Goal: Task Accomplishment & Management: Use online tool/utility

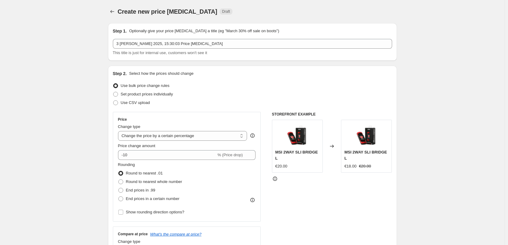
select select "percentage"
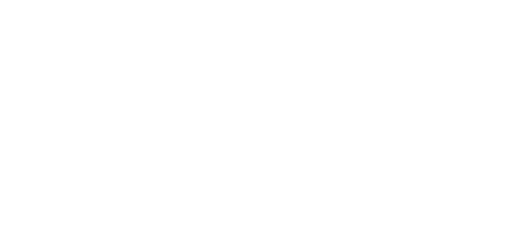
select select "percentage"
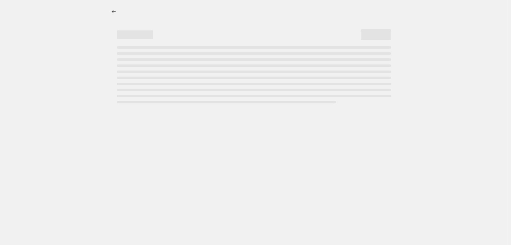
select select "percentage"
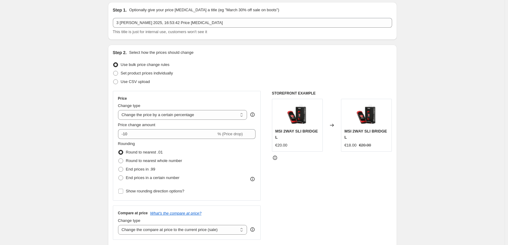
scroll to position [30, 0]
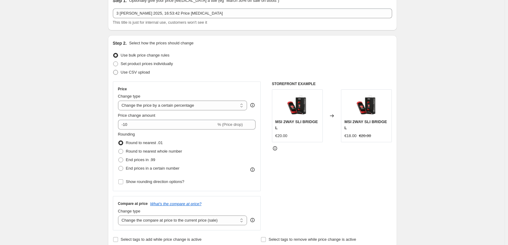
click at [143, 72] on span "Use CSV upload" at bounding box center [135, 72] width 29 height 5
click at [114, 70] on input "Use CSV upload" at bounding box center [113, 70] width 0 height 0
radio input "true"
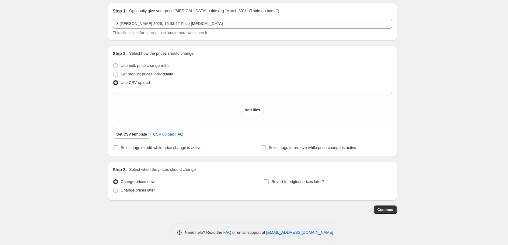
scroll to position [26, 0]
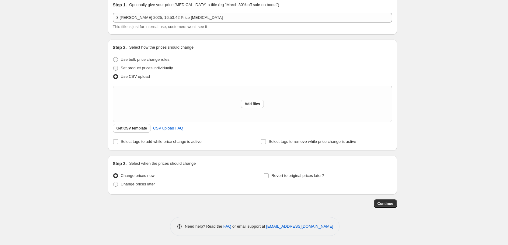
click at [158, 67] on span "Set product prices individually" at bounding box center [147, 68] width 52 height 5
click at [114, 66] on input "Set product prices individually" at bounding box center [113, 66] width 0 height 0
radio input "true"
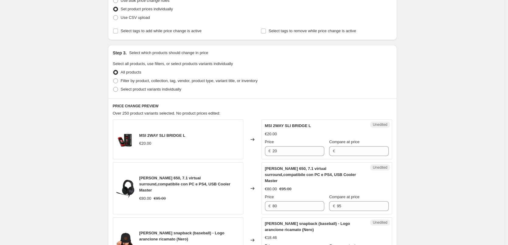
scroll to position [87, 0]
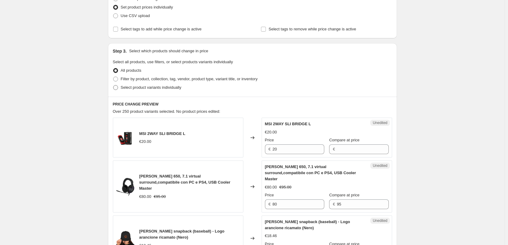
click at [157, 88] on span "Select product variants individually" at bounding box center [151, 87] width 61 height 5
click at [114, 86] on input "Select product variants individually" at bounding box center [113, 85] width 0 height 0
radio input "true"
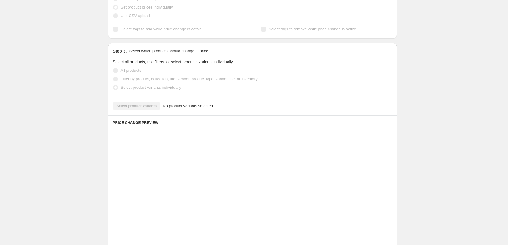
scroll to position [74, 0]
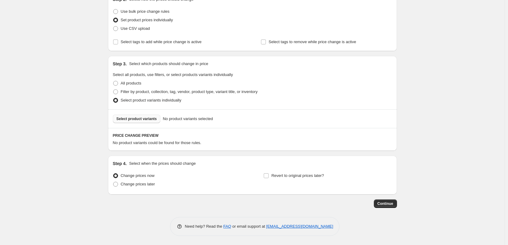
click at [139, 120] on span "Select product variants" at bounding box center [137, 119] width 40 height 5
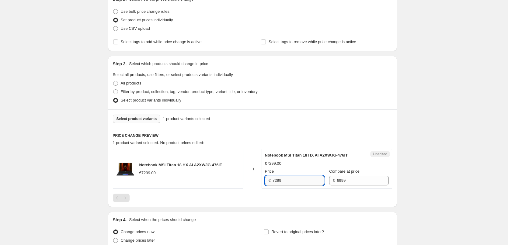
click at [281, 176] on input "7299" at bounding box center [299, 181] width 52 height 10
click at [288, 177] on input "7299" at bounding box center [299, 181] width 52 height 10
type input "6499"
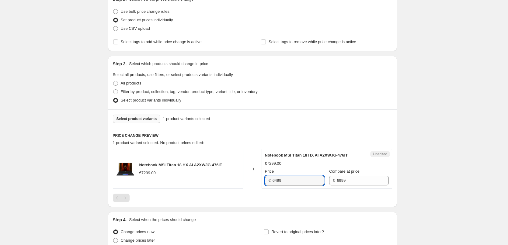
click at [315, 200] on div at bounding box center [252, 198] width 279 height 9
click at [150, 120] on span "Select product variants" at bounding box center [137, 119] width 40 height 5
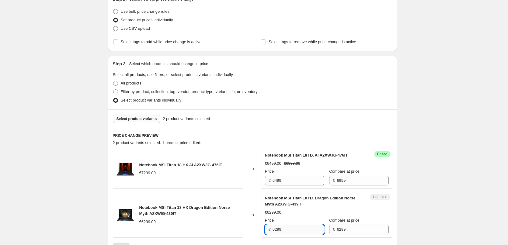
click at [300, 225] on input "6299" at bounding box center [299, 230] width 52 height 10
click at [301, 229] on input "6299" at bounding box center [299, 230] width 52 height 10
type input "5699"
click at [439, 201] on div "Create new price change job. This page is ready Create new price change job Dra…" at bounding box center [252, 138] width 505 height 425
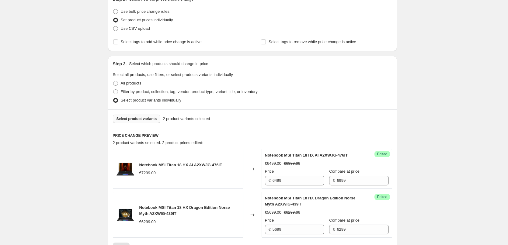
click at [154, 120] on span "Select product variants" at bounding box center [137, 119] width 40 height 5
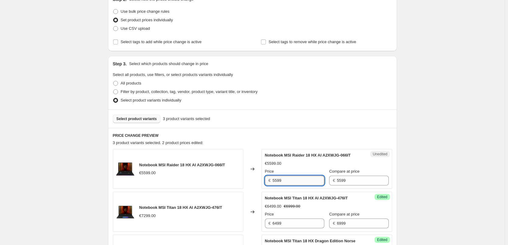
click at [298, 183] on input "5599" at bounding box center [299, 181] width 52 height 10
type input "5199"
click at [436, 177] on div "Create new price change job. This page is ready Create new price change job Dra…" at bounding box center [252, 160] width 505 height 468
click at [145, 118] on span "Select product variants" at bounding box center [137, 119] width 40 height 5
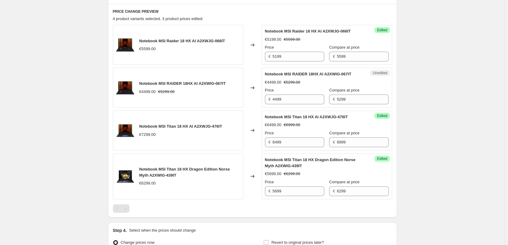
scroll to position [196, 0]
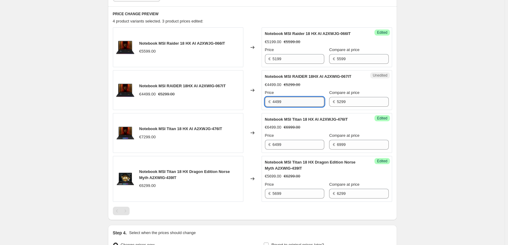
click at [297, 101] on input "4499" at bounding box center [299, 102] width 52 height 10
type input "4299"
click at [436, 100] on div "Create new price change job. This page is ready Create new price change job Dra…" at bounding box center [252, 59] width 505 height 511
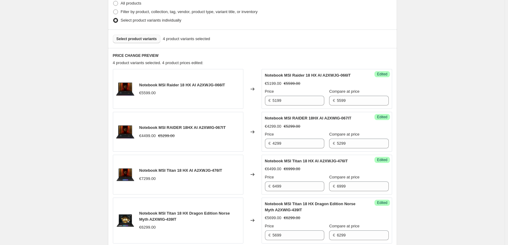
scroll to position [105, 0]
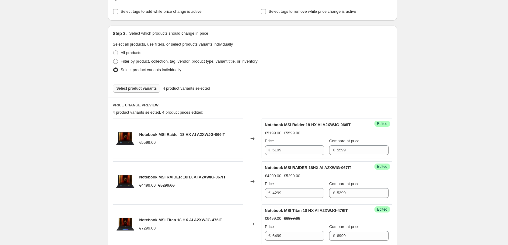
click at [143, 86] on button "Select product variants" at bounding box center [137, 88] width 48 height 9
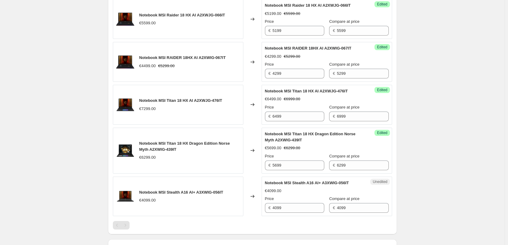
scroll to position [226, 0]
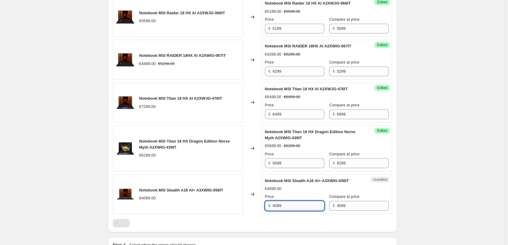
click at [307, 205] on input "4099" at bounding box center [299, 206] width 52 height 10
type input "3899"
click at [454, 199] on div "Create new price change job. This page is ready Create new price change job Dra…" at bounding box center [252, 50] width 505 height 553
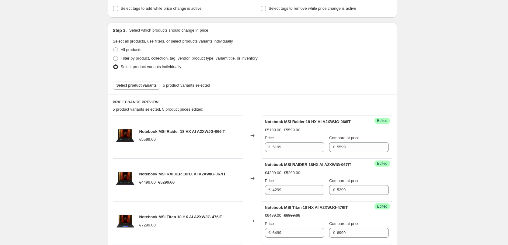
scroll to position [74, 0]
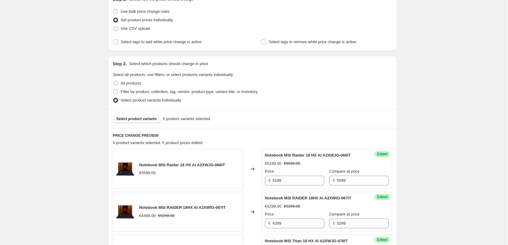
click at [144, 121] on span "Select product variants" at bounding box center [137, 119] width 40 height 5
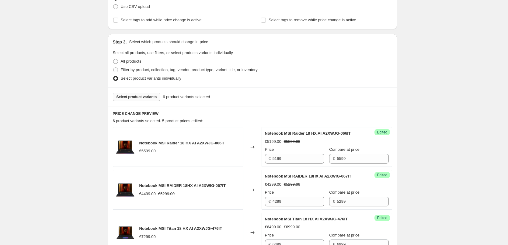
scroll to position [2, 0]
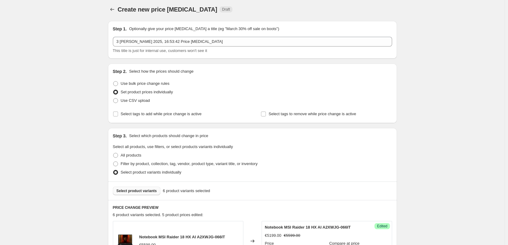
click at [145, 190] on span "Select product variants" at bounding box center [137, 191] width 40 height 5
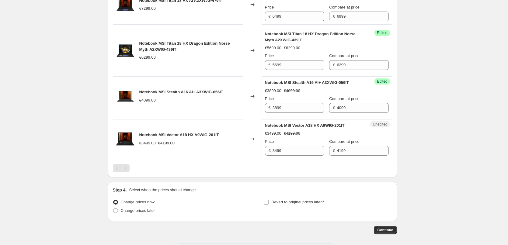
scroll to position [202, 0]
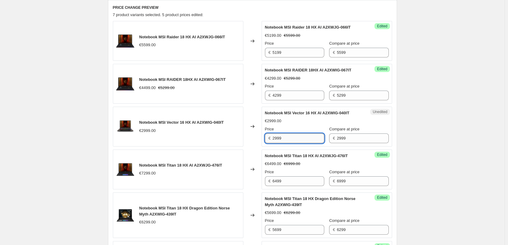
click at [302, 138] on input "2999" at bounding box center [299, 139] width 52 height 10
type input "2899"
click at [460, 140] on div "Create new price change job. This page is ready Create new price change job Dra…" at bounding box center [252, 117] width 505 height 639
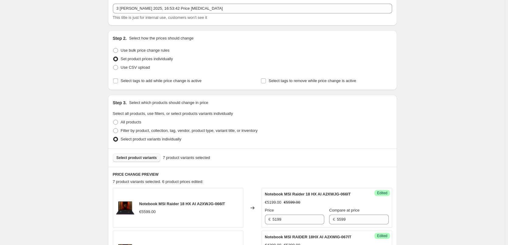
scroll to position [61, 0]
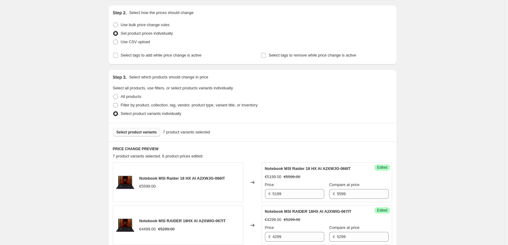
click at [140, 135] on button "Select product variants" at bounding box center [137, 132] width 48 height 9
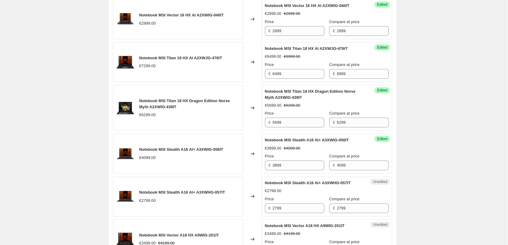
scroll to position [324, 0]
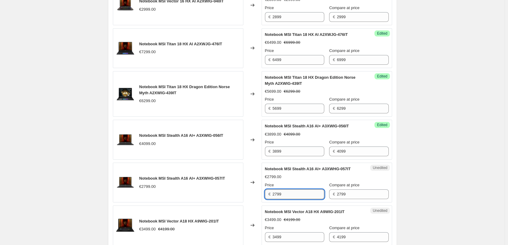
click at [290, 199] on input "2799" at bounding box center [299, 195] width 52 height 10
type input "2499"
click at [449, 186] on div "Create new price change job. This page is ready Create new price change job Dra…" at bounding box center [252, 17] width 505 height 682
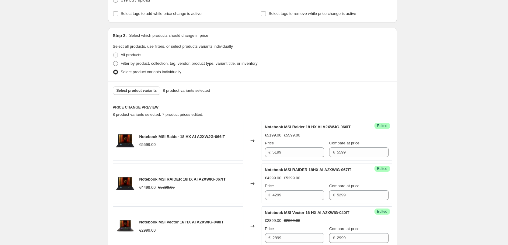
scroll to position [80, 0]
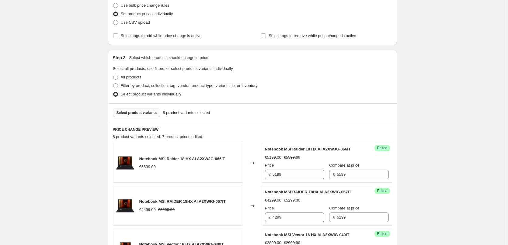
click at [152, 113] on span "Select product variants" at bounding box center [137, 112] width 40 height 5
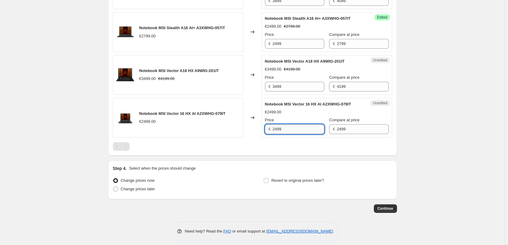
click at [290, 134] on input "2499" at bounding box center [299, 129] width 52 height 10
type input "2099"
drag, startPoint x: 446, startPoint y: 146, endPoint x: 487, endPoint y: 140, distance: 41.0
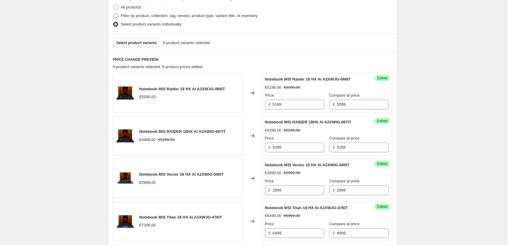
scroll to position [79, 0]
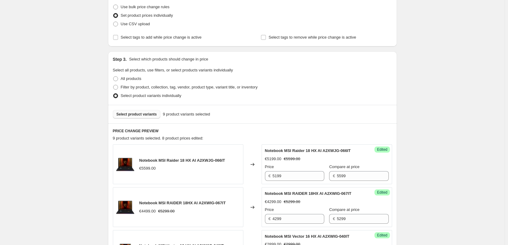
click at [141, 114] on span "Select product variants" at bounding box center [137, 114] width 40 height 5
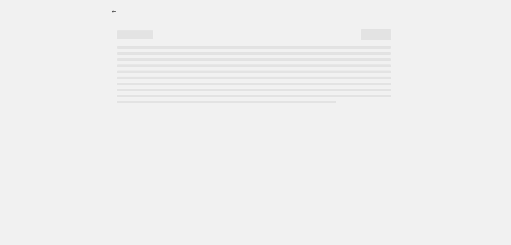
select select "percentage"
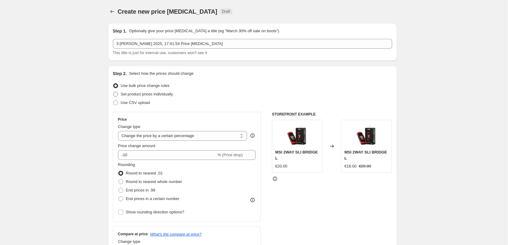
click at [166, 95] on span "Set product prices individually" at bounding box center [147, 94] width 52 height 5
click at [114, 92] on input "Set product prices individually" at bounding box center [113, 92] width 0 height 0
radio input "true"
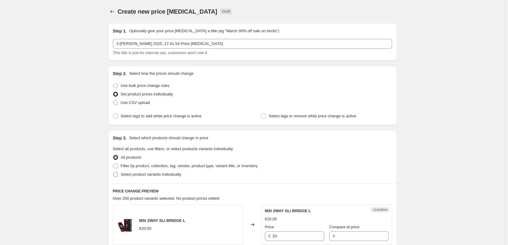
click at [170, 175] on span "Select product variants individually" at bounding box center [151, 174] width 61 height 5
click at [114, 173] on input "Select product variants individually" at bounding box center [113, 172] width 0 height 0
radio input "true"
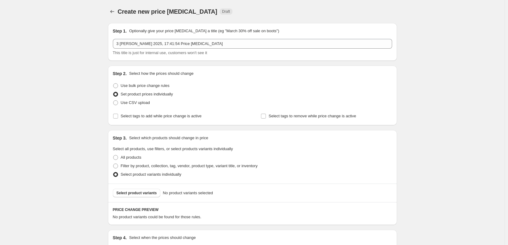
scroll to position [61, 0]
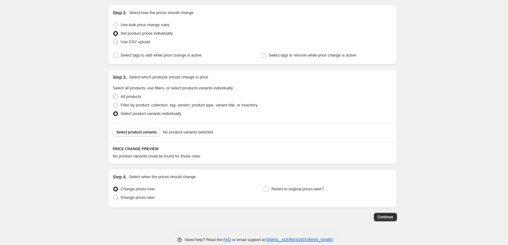
click at [146, 133] on span "Select product variants" at bounding box center [137, 132] width 40 height 5
click at [144, 127] on div "Select product variants No product variants selected" at bounding box center [252, 132] width 289 height 19
click at [147, 130] on span "Select product variants" at bounding box center [137, 132] width 40 height 5
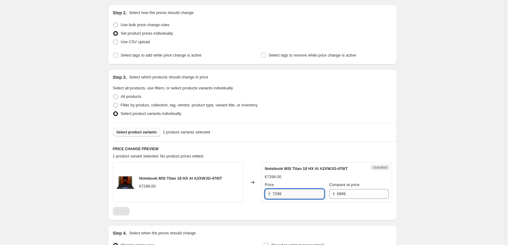
click at [290, 193] on input "7299" at bounding box center [299, 194] width 52 height 10
type input "6499"
click at [322, 213] on div at bounding box center [252, 211] width 279 height 9
click at [148, 131] on span "Select product variants" at bounding box center [137, 132] width 40 height 5
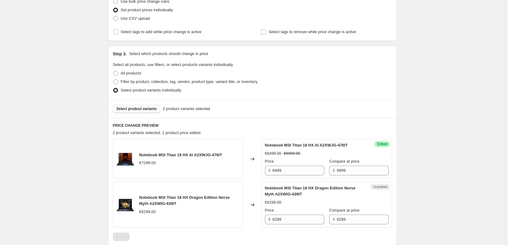
scroll to position [122, 0]
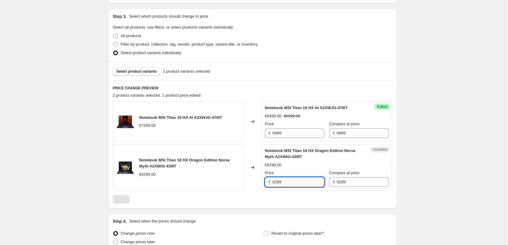
click at [290, 182] on input "6299" at bounding box center [299, 182] width 52 height 10
type input "5699"
click at [306, 196] on div at bounding box center [252, 199] width 279 height 9
click at [146, 75] on button "Select product variants" at bounding box center [137, 71] width 48 height 9
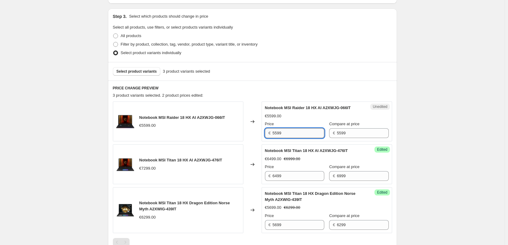
click at [303, 136] on input "5599" at bounding box center [299, 133] width 52 height 10
type input "5199"
click at [423, 176] on div "Create new price change job. This page is ready Create new price change job Dra…" at bounding box center [252, 112] width 505 height 468
click at [142, 73] on span "Select product variants" at bounding box center [137, 71] width 40 height 5
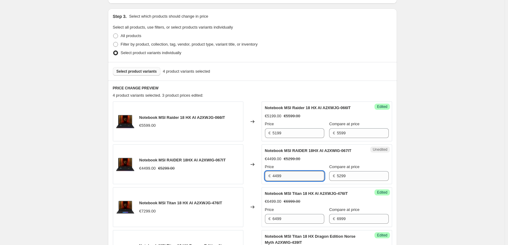
click at [303, 177] on input "4499" at bounding box center [299, 176] width 52 height 10
type input "4299"
click at [445, 169] on div "Create new price change job. This page is ready Create new price change job Dra…" at bounding box center [252, 133] width 505 height 511
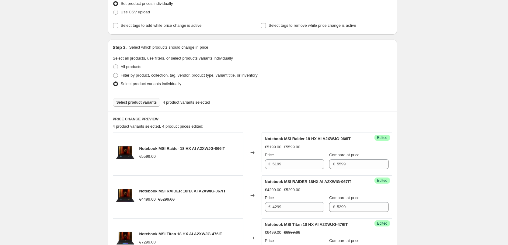
scroll to position [61, 0]
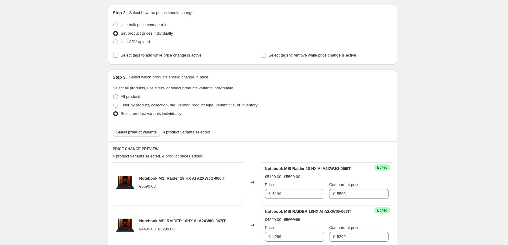
click at [149, 130] on button "Select product variants" at bounding box center [137, 132] width 48 height 9
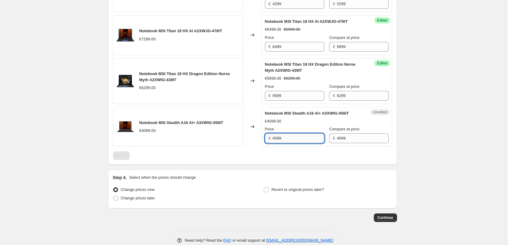
click at [301, 135] on input "4099" at bounding box center [299, 139] width 52 height 10
type input "3899"
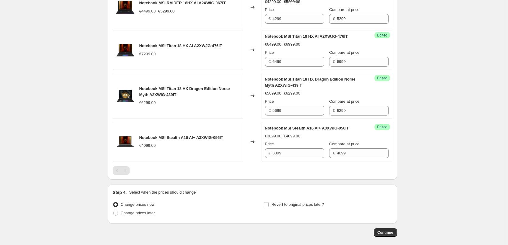
scroll to position [142, 0]
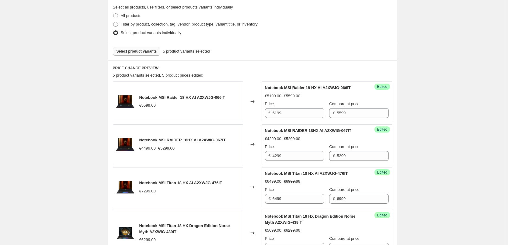
click at [145, 53] on span "Select product variants" at bounding box center [137, 51] width 40 height 5
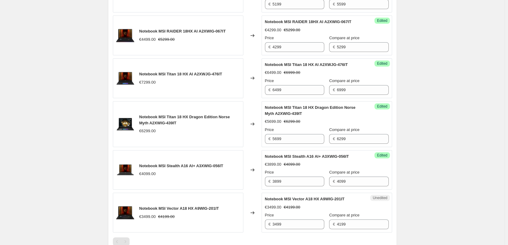
scroll to position [124, 0]
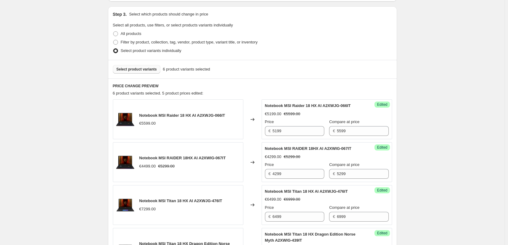
click at [149, 72] on button "Select product variants" at bounding box center [137, 69] width 48 height 9
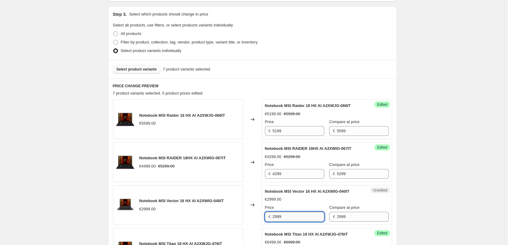
click at [297, 219] on input "2999" at bounding box center [299, 217] width 52 height 10
type input "2899"
click at [433, 207] on div "Create new price change job. This page is ready Create new price change job Dra…" at bounding box center [252, 195] width 505 height 639
click at [155, 72] on span "Select product variants" at bounding box center [137, 69] width 40 height 5
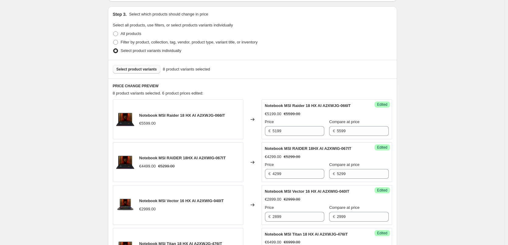
scroll to position [383, 0]
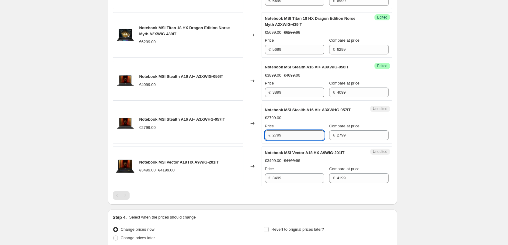
click at [278, 140] on input "2799" at bounding box center [299, 136] width 52 height 10
type input "2499"
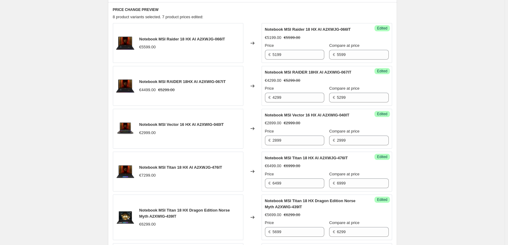
scroll to position [109, 0]
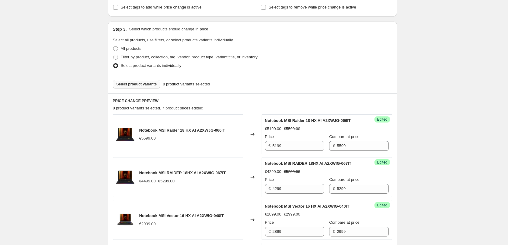
click at [145, 84] on span "Select product variants" at bounding box center [137, 84] width 40 height 5
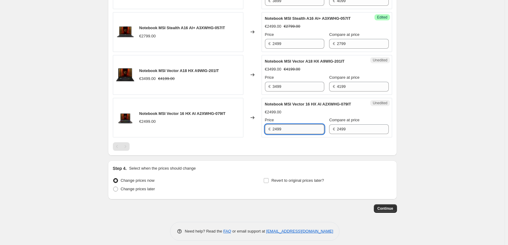
click at [289, 134] on input "2499" at bounding box center [299, 129] width 52 height 10
type input "2099"
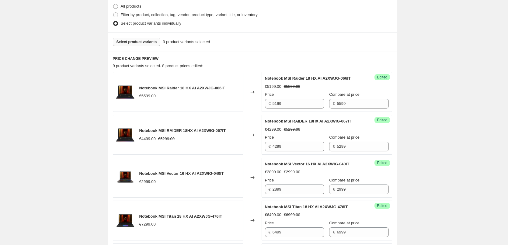
scroll to position [109, 0]
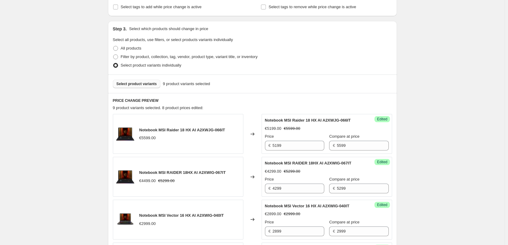
click at [149, 83] on span "Select product variants" at bounding box center [137, 84] width 40 height 5
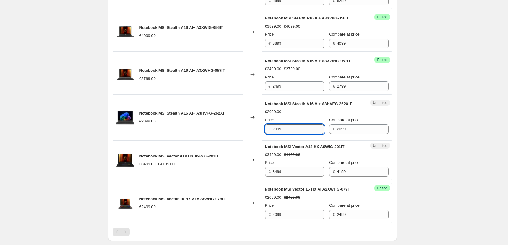
click at [302, 134] on input "2099" at bounding box center [299, 129] width 52 height 10
type input "1599"
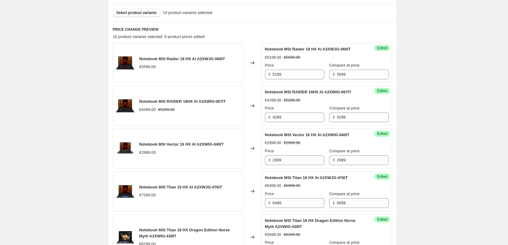
scroll to position [158, 0]
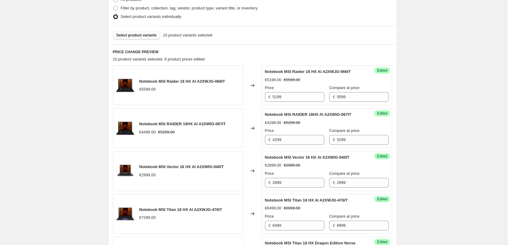
click at [149, 37] on span "Select product variants" at bounding box center [137, 35] width 40 height 5
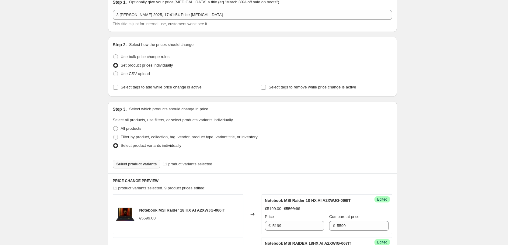
scroll to position [61, 0]
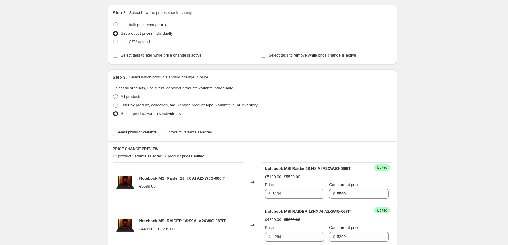
click at [149, 132] on span "Select product variants" at bounding box center [137, 132] width 40 height 5
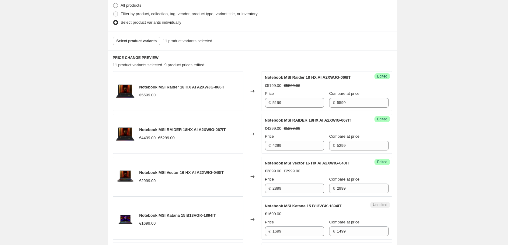
scroll to position [183, 0]
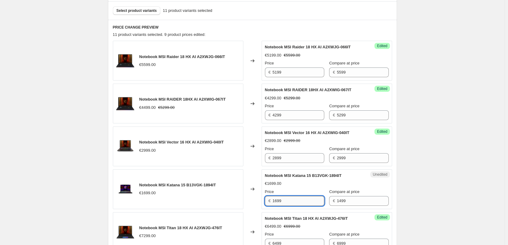
click at [292, 200] on input "1699" at bounding box center [299, 201] width 52 height 10
type input "1399"
click at [482, 159] on div "Create new price change job. This page is ready Create new price change job Dra…" at bounding box center [252, 222] width 505 height 810
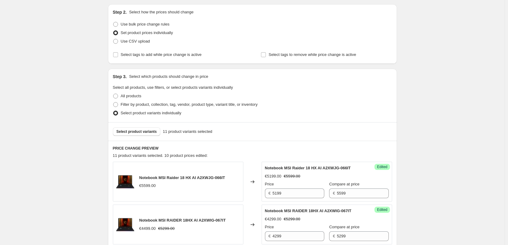
scroll to position [91, 0]
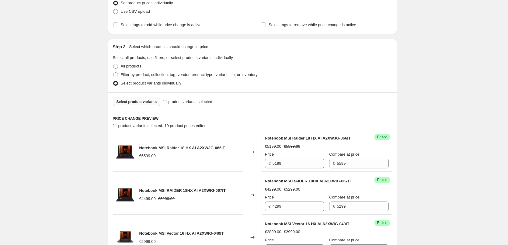
click at [145, 99] on button "Select product variants" at bounding box center [137, 102] width 48 height 9
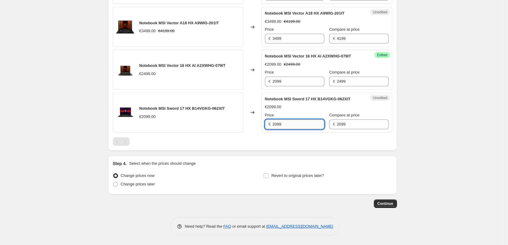
click at [291, 129] on input "2099" at bounding box center [299, 125] width 52 height 10
type input "1399"
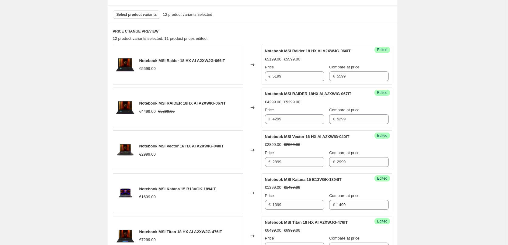
scroll to position [125, 0]
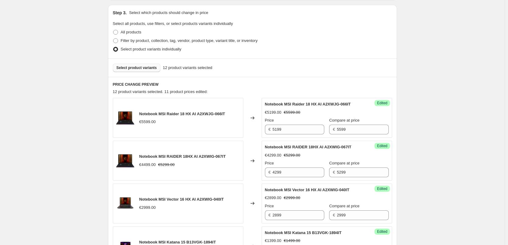
click at [142, 66] on span "Select product variants" at bounding box center [137, 67] width 40 height 5
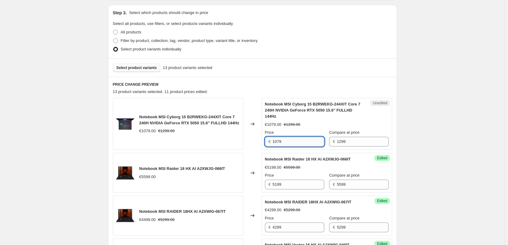
click at [296, 137] on input "1079" at bounding box center [299, 142] width 52 height 10
type input "1049"
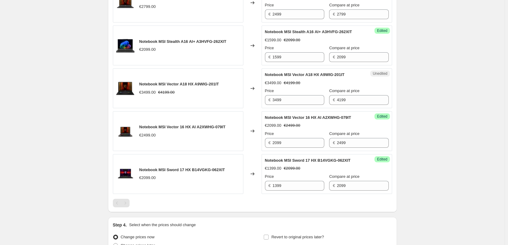
scroll to position [612, 0]
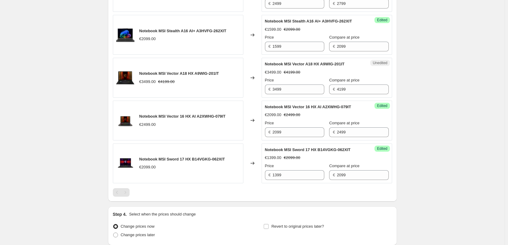
click at [228, 171] on div "Notebook MSI Sword 17 HX B14VGKG-062XIT €2099.00" at bounding box center [178, 164] width 131 height 40
click at [225, 162] on span "Notebook MSI Sword 17 HX B14VGKG-062XIT" at bounding box center [182, 159] width 86 height 5
copy span "Notebook MSI Sword 17 HX B14VGKG-062XIT"
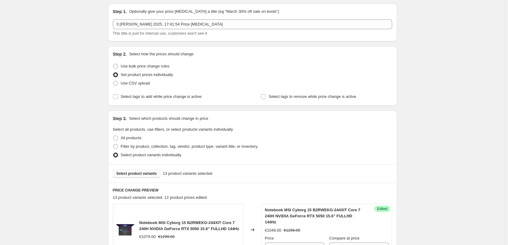
scroll to position [30, 0]
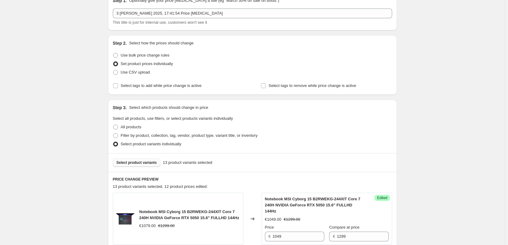
click at [147, 159] on button "Select product variants" at bounding box center [137, 163] width 48 height 9
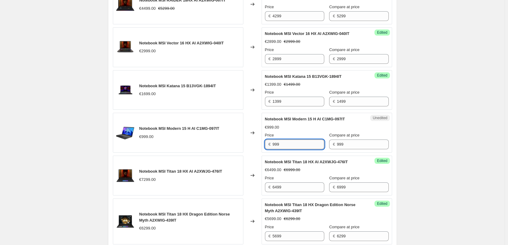
click at [303, 140] on input "999" at bounding box center [299, 145] width 52 height 10
type input "649"
click at [456, 122] on div "Create new price change job. This page is ready Create new price change job Dra…" at bounding box center [252, 138] width 505 height 951
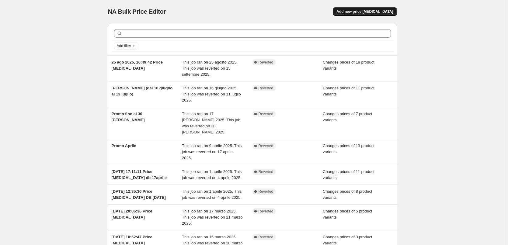
click at [370, 12] on span "Add new price [MEDICAL_DATA]" at bounding box center [365, 11] width 57 height 5
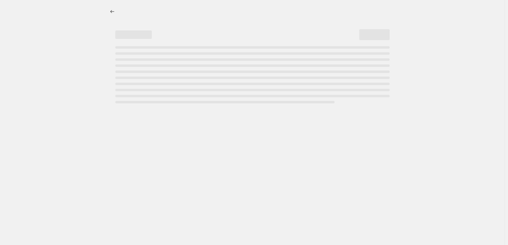
select select "percentage"
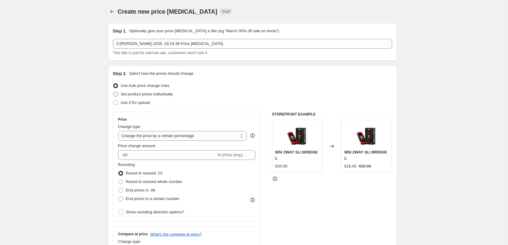
click at [154, 95] on span "Set product prices individually" at bounding box center [147, 94] width 52 height 5
click at [114, 92] on input "Set product prices individually" at bounding box center [113, 92] width 0 height 0
radio input "true"
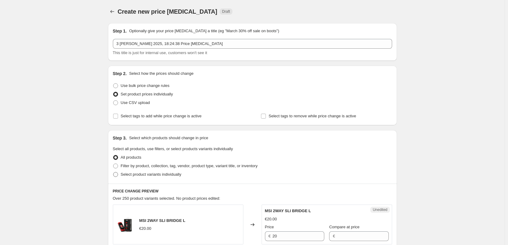
click at [172, 175] on span "Select product variants individually" at bounding box center [151, 174] width 61 height 5
click at [114, 173] on input "Select product variants individually" at bounding box center [113, 172] width 0 height 0
radio input "true"
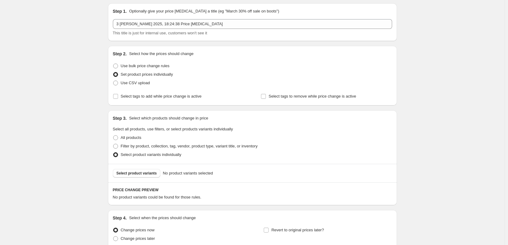
scroll to position [30, 0]
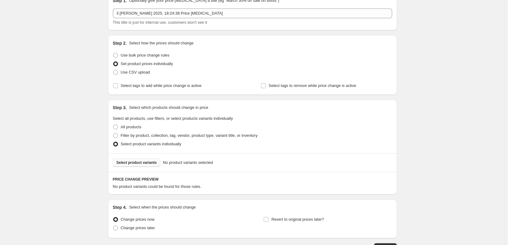
click at [135, 162] on span "Select product variants" at bounding box center [137, 162] width 40 height 5
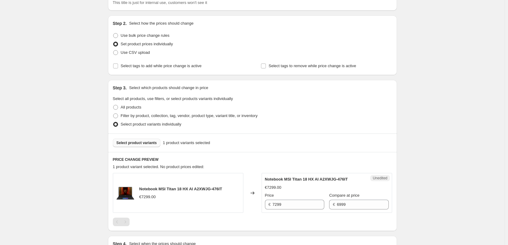
scroll to position [61, 0]
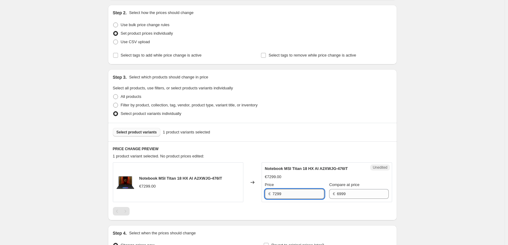
click at [291, 195] on input "7299" at bounding box center [299, 194] width 52 height 10
type input "6499"
click at [150, 132] on span "Select product variants" at bounding box center [137, 132] width 40 height 5
click at [154, 134] on span "Select product variants" at bounding box center [137, 132] width 40 height 5
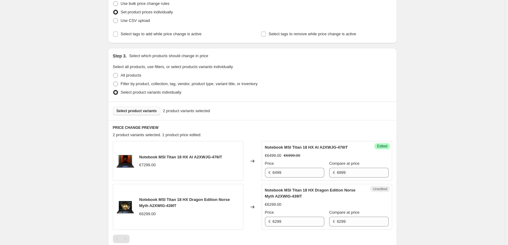
scroll to position [91, 0]
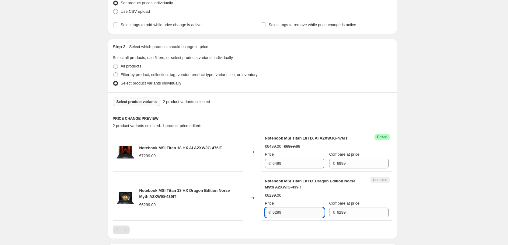
click at [296, 213] on input "6299" at bounding box center [299, 213] width 52 height 10
type input "5699"
click at [427, 201] on div "Create new price change job. This page is ready Create new price change job Dra…" at bounding box center [252, 121] width 505 height 425
click at [155, 101] on span "Select product variants" at bounding box center [137, 102] width 40 height 5
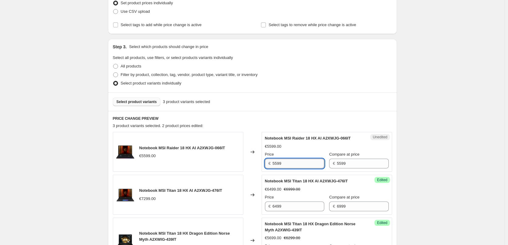
click at [293, 163] on input "5599" at bounding box center [299, 164] width 52 height 10
type input "5199"
click at [144, 100] on span "Select product variants" at bounding box center [137, 102] width 40 height 5
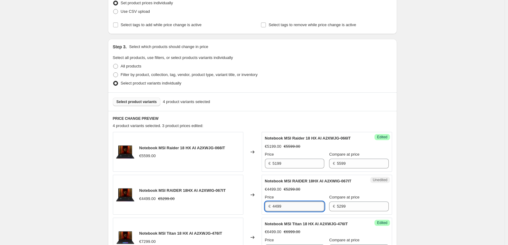
click at [302, 207] on input "4499" at bounding box center [299, 207] width 52 height 10
type input "4299"
click at [144, 104] on button "Select product variants" at bounding box center [137, 102] width 48 height 9
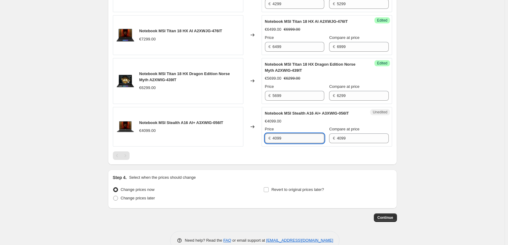
click at [306, 141] on input "4099" at bounding box center [299, 139] width 52 height 10
type input "3899"
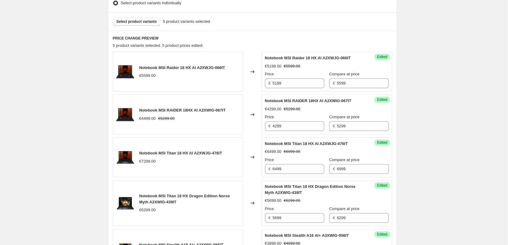
scroll to position [111, 0]
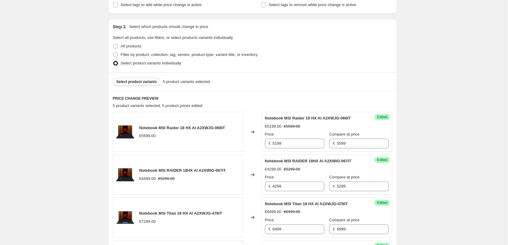
click at [136, 82] on span "Select product variants" at bounding box center [137, 81] width 40 height 5
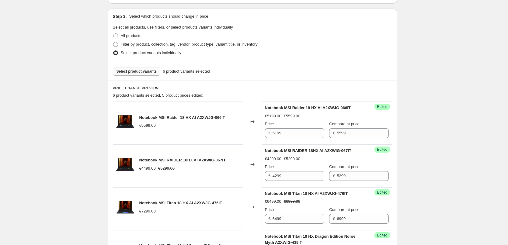
scroll to position [93, 0]
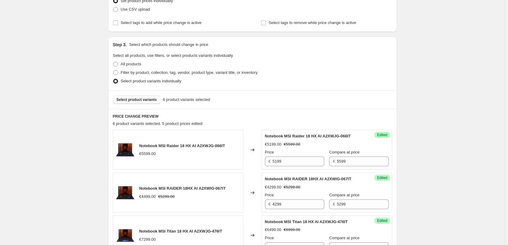
click at [145, 99] on span "Select product variants" at bounding box center [137, 99] width 40 height 5
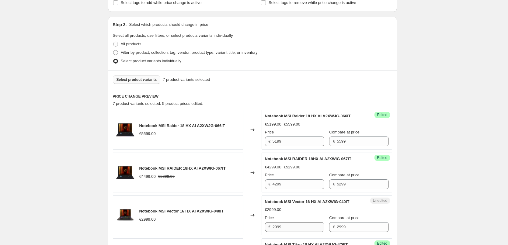
scroll to position [124, 0]
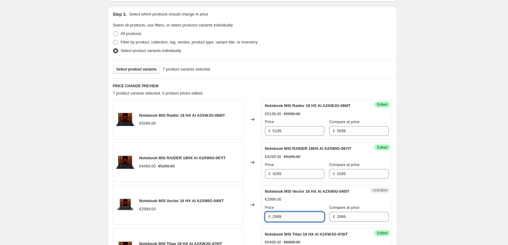
click at [278, 216] on input "2999" at bounding box center [299, 217] width 52 height 10
type input "2899"
click at [379, 204] on div "Unedited Notebook MSI Vector 16 HX AI A2XWIG-040IT €2999.00 Price € 2899 Compar…" at bounding box center [327, 205] width 131 height 40
click at [145, 72] on button "Select product variants" at bounding box center [137, 69] width 48 height 9
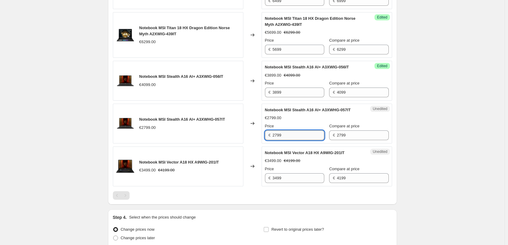
click at [278, 139] on input "2799" at bounding box center [299, 136] width 52 height 10
type input "2499"
click at [391, 138] on div "Unedited Notebook MSI Stealth A16 AI+ A3XWHG-057IT €2799.00 Price € 2499 Compar…" at bounding box center [327, 124] width 131 height 40
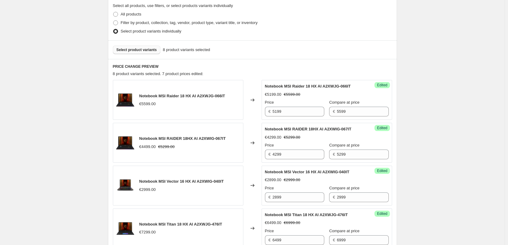
scroll to position [109, 0]
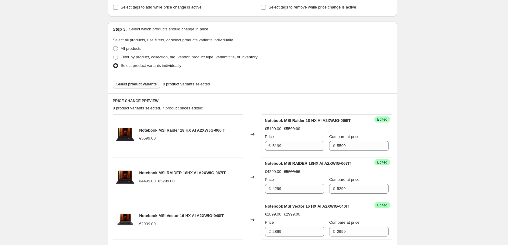
click at [140, 85] on span "Select product variants" at bounding box center [137, 84] width 40 height 5
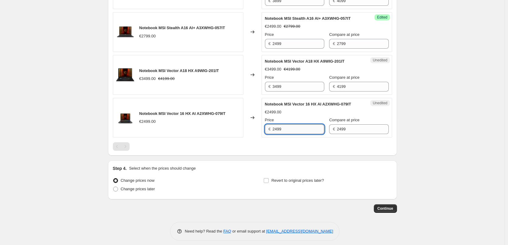
click at [278, 134] on input "2499" at bounding box center [299, 129] width 52 height 10
type input "2099"
click at [341, 151] on div at bounding box center [252, 146] width 279 height 9
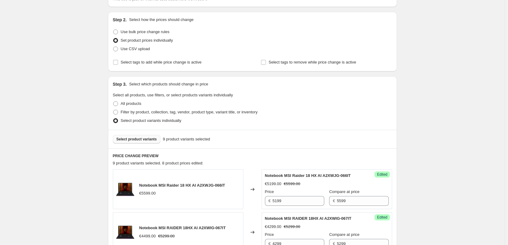
scroll to position [91, 0]
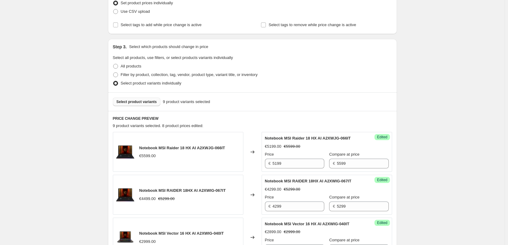
click at [150, 99] on button "Select product variants" at bounding box center [137, 102] width 48 height 9
click at [137, 103] on span "Select product variants" at bounding box center [137, 102] width 40 height 5
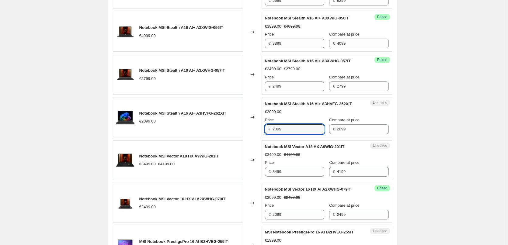
drag, startPoint x: 298, startPoint y: 142, endPoint x: 250, endPoint y: 139, distance: 48.1
click at [250, 138] on div "Notebook MSI Stealth A16 AI+ A3HVFG-262XIT €2099.00 Changed to Unedited Noteboo…" at bounding box center [252, 118] width 279 height 40
type input "1599"
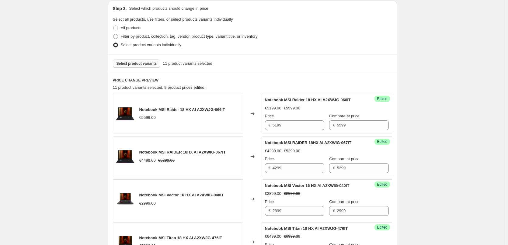
scroll to position [67, 0]
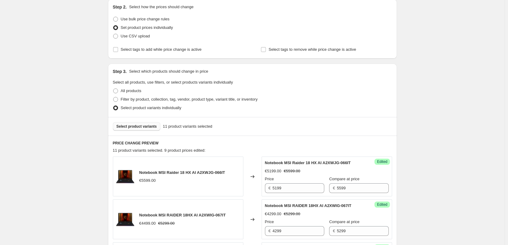
click at [144, 126] on span "Select product variants" at bounding box center [137, 126] width 40 height 5
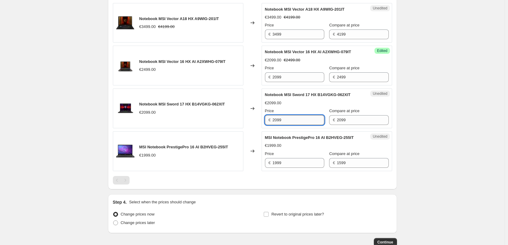
click at [286, 125] on input "2099" at bounding box center [299, 120] width 52 height 10
type input "1399"
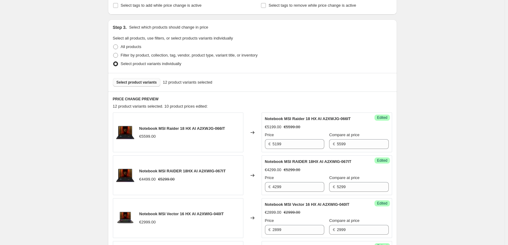
scroll to position [52, 0]
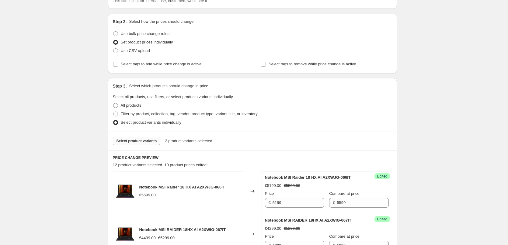
click at [140, 140] on span "Select product variants" at bounding box center [137, 141] width 40 height 5
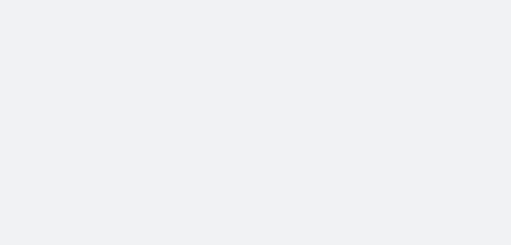
select select "percentage"
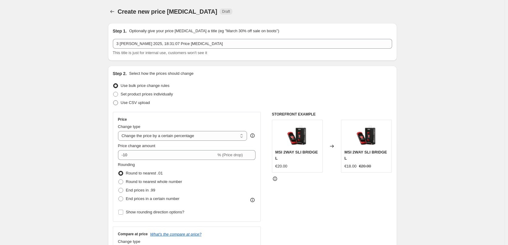
click at [140, 103] on span "Use CSV upload" at bounding box center [135, 102] width 29 height 5
click at [114, 101] on input "Use CSV upload" at bounding box center [113, 100] width 0 height 0
radio input "true"
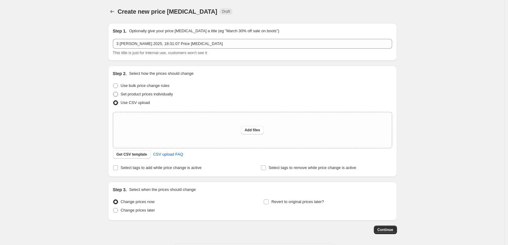
click at [146, 95] on span "Set product prices individually" at bounding box center [147, 94] width 52 height 5
click at [114, 92] on input "Set product prices individually" at bounding box center [113, 92] width 0 height 0
radio input "true"
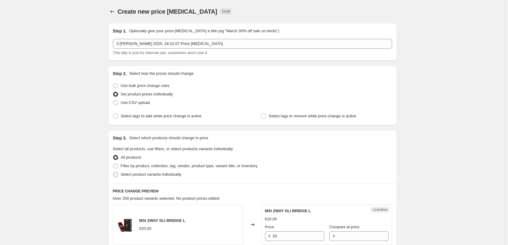
click at [159, 178] on label "Select product variants individually" at bounding box center [147, 174] width 68 height 9
click at [114, 173] on input "Select product variants individually" at bounding box center [113, 172] width 0 height 0
radio input "true"
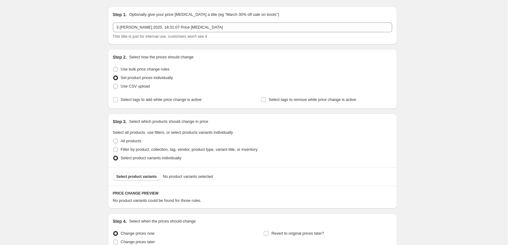
scroll to position [30, 0]
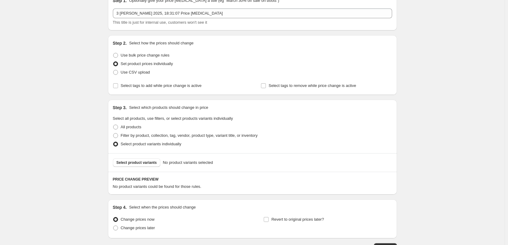
click at [153, 157] on div "Select product variants No product variants selected" at bounding box center [252, 162] width 289 height 19
click at [154, 161] on span "Select product variants" at bounding box center [137, 162] width 40 height 5
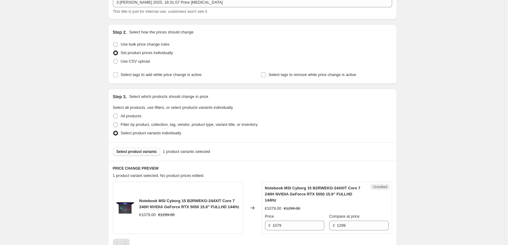
scroll to position [61, 0]
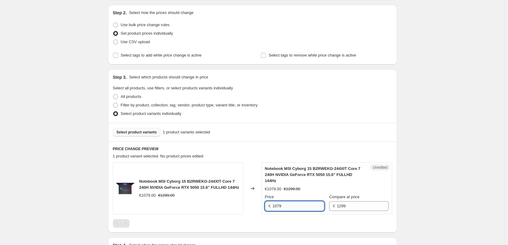
click at [280, 201] on input "1079" at bounding box center [299, 206] width 52 height 10
type input "1049"
click at [328, 220] on div at bounding box center [252, 223] width 279 height 9
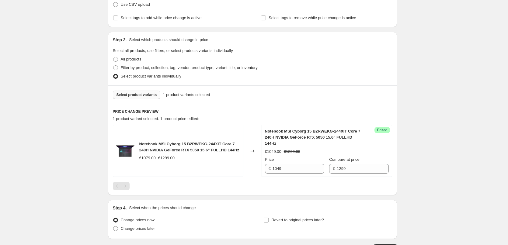
scroll to position [91, 0]
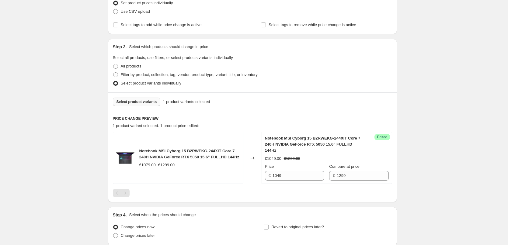
click at [150, 103] on span "Select product variants" at bounding box center [137, 102] width 40 height 5
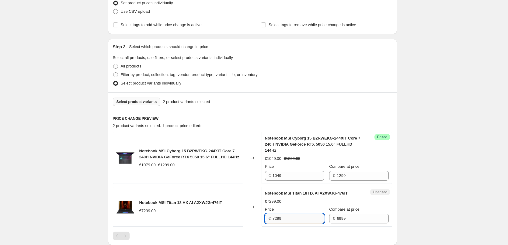
click at [293, 214] on input "7299" at bounding box center [299, 219] width 52 height 10
type input "6499"
click at [416, 229] on div "Create new price [MEDICAL_DATA]. This page is ready Create new price [MEDICAL_D…" at bounding box center [252, 124] width 505 height 431
click at [142, 103] on span "Select product variants" at bounding box center [137, 102] width 40 height 5
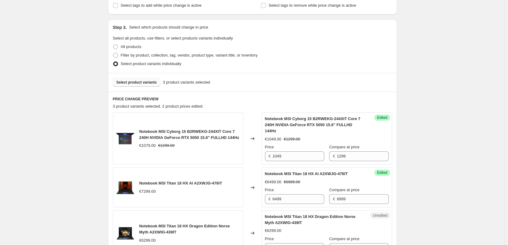
scroll to position [122, 0]
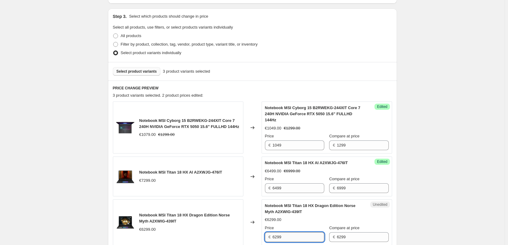
click at [295, 232] on input "6299" at bounding box center [299, 237] width 52 height 10
type input "5699"
click at [440, 183] on div "Create new price [MEDICAL_DATA]. This page is ready Create new price [MEDICAL_D…" at bounding box center [252, 118] width 505 height 480
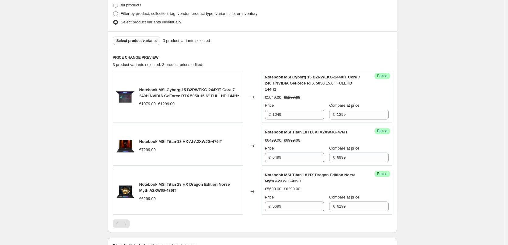
scroll to position [152, 0]
click at [135, 41] on span "Select product variants" at bounding box center [137, 41] width 40 height 5
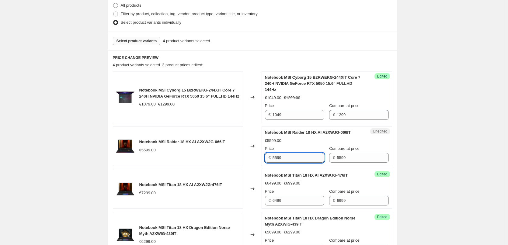
click at [292, 153] on input "5599" at bounding box center [299, 158] width 52 height 10
type input "5199"
click at [443, 145] on div "Create new price [MEDICAL_DATA]. This page is ready Create new price [MEDICAL_D…" at bounding box center [252, 109] width 505 height 523
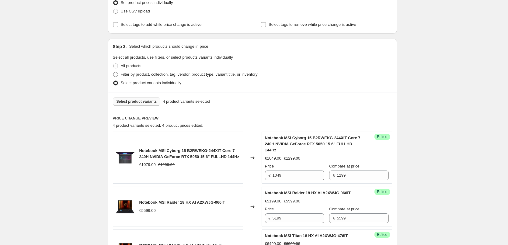
scroll to position [91, 0]
click at [150, 101] on span "Select product variants" at bounding box center [137, 102] width 40 height 5
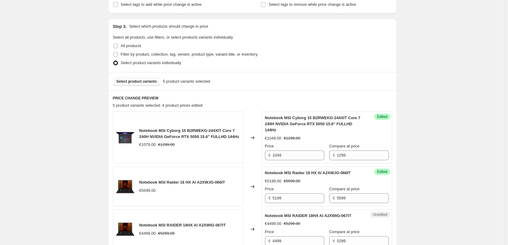
scroll to position [122, 0]
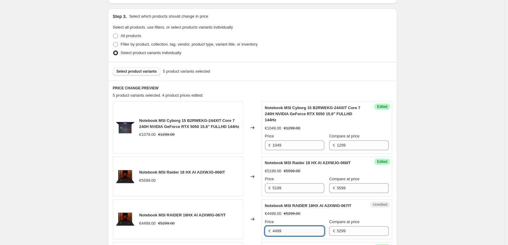
click at [278, 226] on input "4499" at bounding box center [299, 231] width 52 height 10
type input "4299"
click at [414, 205] on div "Create new price [MEDICAL_DATA]. This page is ready Create new price [MEDICAL_D…" at bounding box center [252, 160] width 505 height 565
click at [136, 68] on button "Select product variants" at bounding box center [137, 71] width 48 height 9
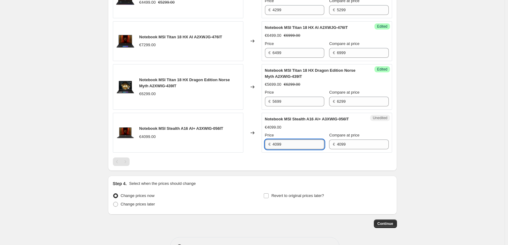
click at [289, 140] on input "4099" at bounding box center [299, 145] width 52 height 10
type input "3899"
click at [311, 148] on div "Notebook MSI Cyborg 15 B2RWEKG-244XIT Core 7 240H NVIDIA GeForce RTX 5050 15.6"…" at bounding box center [252, 23] width 279 height 286
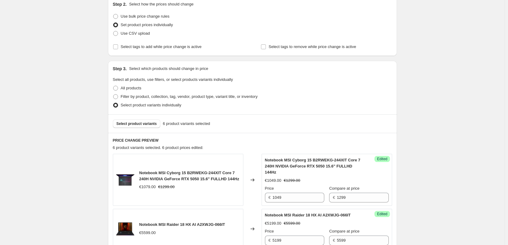
scroll to position [69, 0]
click at [152, 123] on span "Select product variants" at bounding box center [137, 124] width 40 height 5
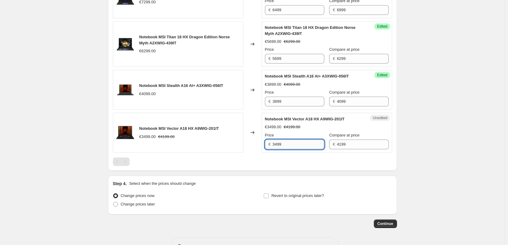
click at [293, 140] on input "3499" at bounding box center [299, 145] width 52 height 10
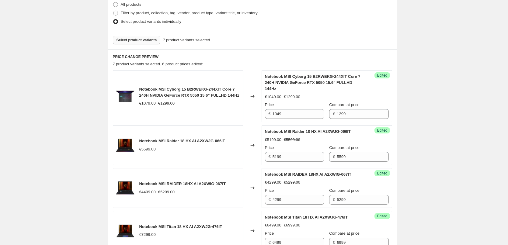
scroll to position [142, 0]
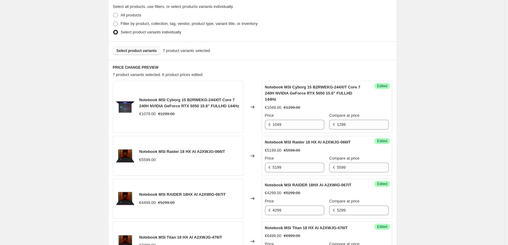
click at [137, 50] on span "Select product variants" at bounding box center [137, 50] width 40 height 5
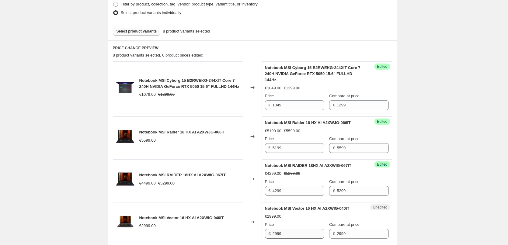
scroll to position [173, 0]
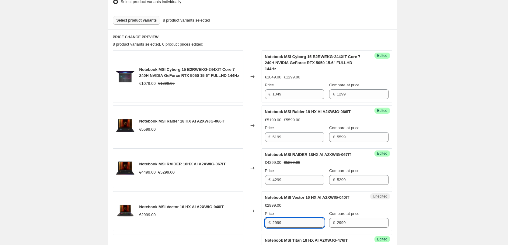
click at [278, 218] on input "2999" at bounding box center [299, 223] width 52 height 10
type input "2899"
click at [473, 200] on div "Create new price [MEDICAL_DATA]. This page is ready Create new price [MEDICAL_D…" at bounding box center [252, 174] width 505 height 694
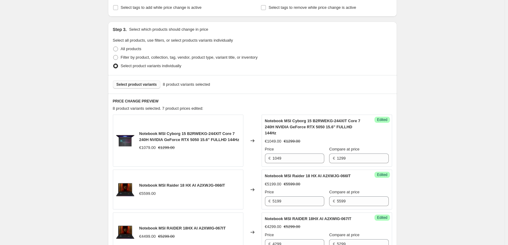
scroll to position [51, 0]
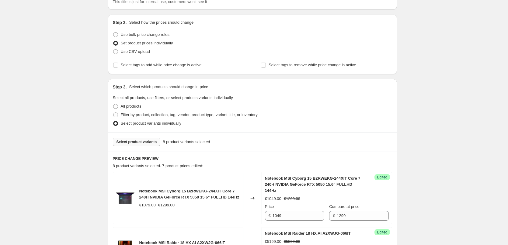
click at [146, 143] on span "Select product variants" at bounding box center [137, 142] width 40 height 5
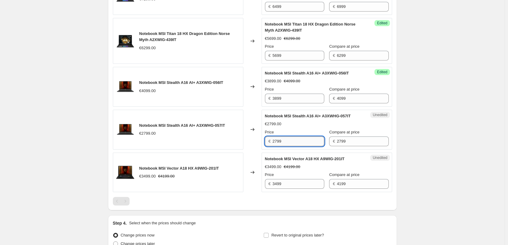
click at [277, 140] on input "2799" at bounding box center [299, 142] width 52 height 10
click at [279, 141] on input "2799" at bounding box center [299, 142] width 52 height 10
type input "2499"
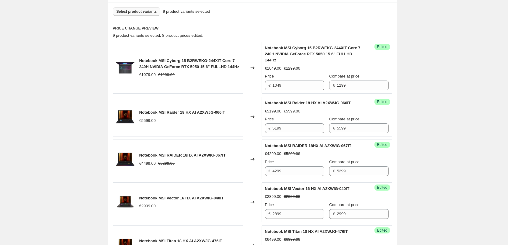
scroll to position [128, 0]
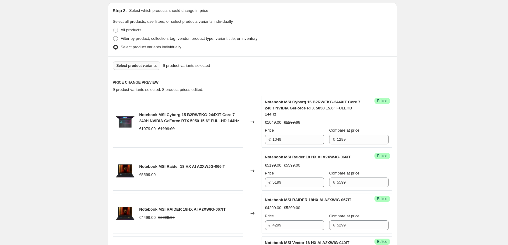
click at [140, 63] on button "Select product variants" at bounding box center [137, 65] width 48 height 9
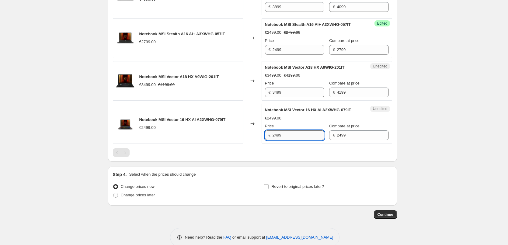
click at [278, 140] on input "2499" at bounding box center [299, 136] width 52 height 10
type input "2099"
click at [327, 157] on div at bounding box center [252, 153] width 279 height 9
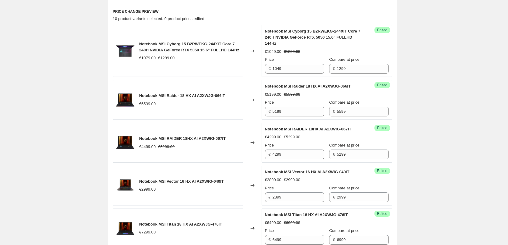
scroll to position [128, 0]
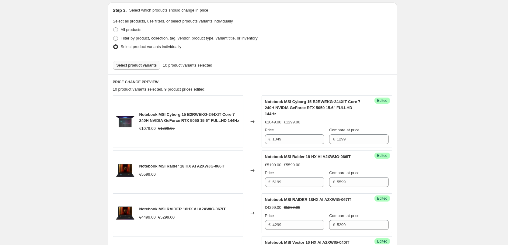
click at [141, 66] on span "Select product variants" at bounding box center [137, 65] width 40 height 5
click at [138, 62] on button "Select product variants" at bounding box center [137, 65] width 48 height 9
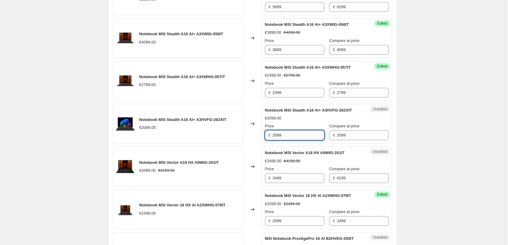
click at [305, 140] on input "2099" at bounding box center [299, 136] width 52 height 10
type input "1599"
click at [319, 164] on div "Notebook MSI Vector A18 HX A9WIG-201IT €3499.00 €4199.00 Price € 3499 Compare a…" at bounding box center [327, 166] width 124 height 33
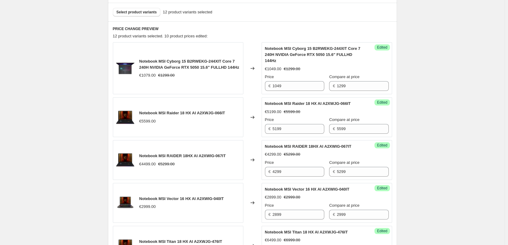
scroll to position [115, 0]
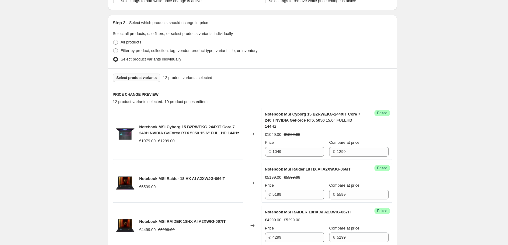
click at [147, 79] on span "Select product variants" at bounding box center [137, 77] width 40 height 5
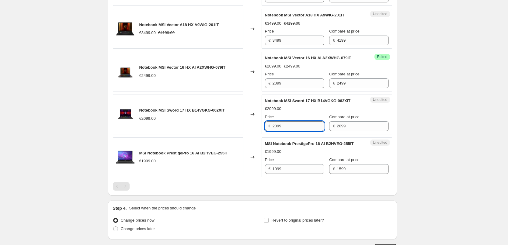
click at [293, 131] on input "2099" at bounding box center [299, 126] width 52 height 10
type input "1399"
click at [316, 147] on div "MSI Notebook PrestigePro 16 AI B2HVEG-255IT" at bounding box center [315, 144] width 100 height 6
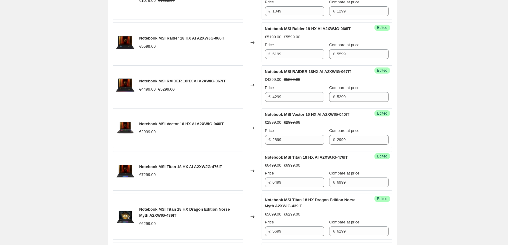
scroll to position [162, 0]
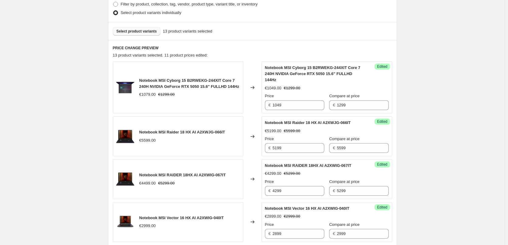
click at [142, 34] on button "Select product variants" at bounding box center [137, 31] width 48 height 9
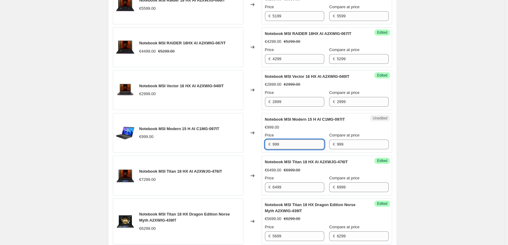
click at [277, 140] on input "999" at bounding box center [299, 145] width 52 height 10
drag, startPoint x: 278, startPoint y: 138, endPoint x: 262, endPoint y: 137, distance: 16.2
click at [263, 137] on div "Unedited Notebook MSI Modern 15 H AI C1MG-097IT €999.00 Price € 999 Compare at …" at bounding box center [327, 133] width 131 height 40
type input "649"
click at [453, 142] on div "Create new price change job. This page is ready Create new price change job Dra…" at bounding box center [252, 181] width 505 height 951
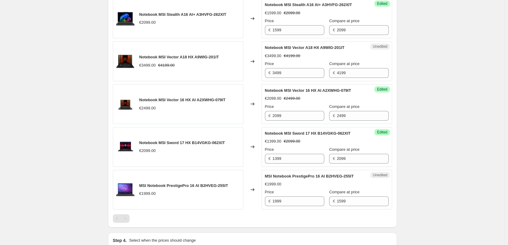
scroll to position [724, 0]
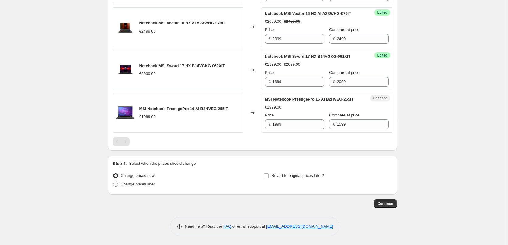
click at [147, 185] on span "Change prices later" at bounding box center [138, 184] width 34 height 5
click at [114, 182] on input "Change prices later" at bounding box center [113, 182] width 0 height 0
radio input "true"
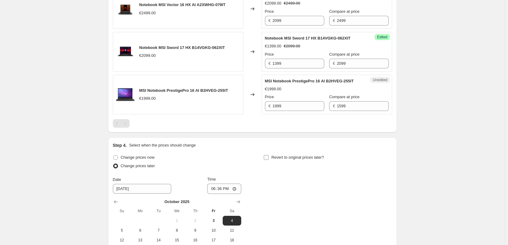
click at [284, 160] on span "Revert to original prices later?" at bounding box center [297, 157] width 53 height 5
click at [269, 160] on input "Revert to original prices later?" at bounding box center [266, 157] width 5 height 5
checkbox input "true"
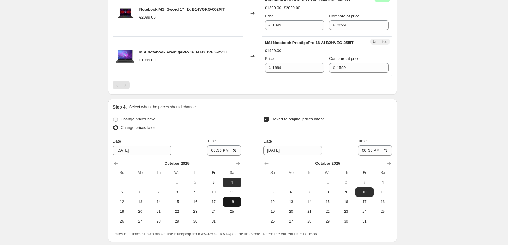
scroll to position [785, 0]
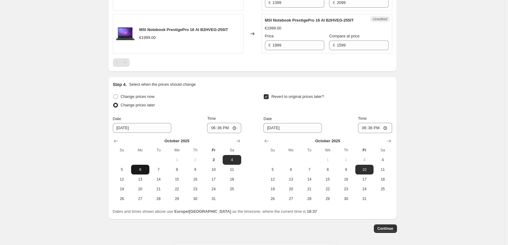
click at [139, 172] on span "6" at bounding box center [140, 169] width 13 height 5
type input "10/6/2025"
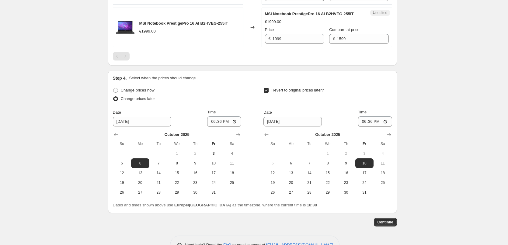
scroll to position [822, 0]
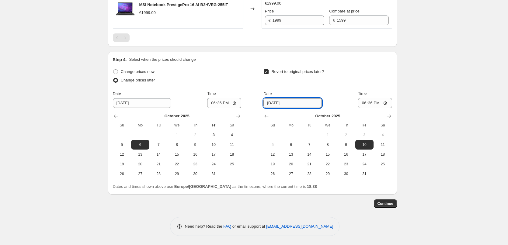
click at [303, 108] on input "10/10/2025" at bounding box center [293, 103] width 58 height 10
click at [390, 119] on icon "Show next month, November 2025" at bounding box center [389, 116] width 6 height 6
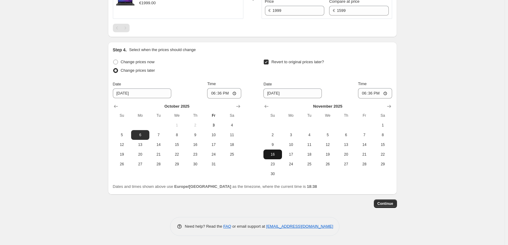
click at [279, 157] on span "16" at bounding box center [272, 154] width 13 height 5
type input "11/16/2025"
click at [374, 99] on input "18:36" at bounding box center [375, 93] width 34 height 10
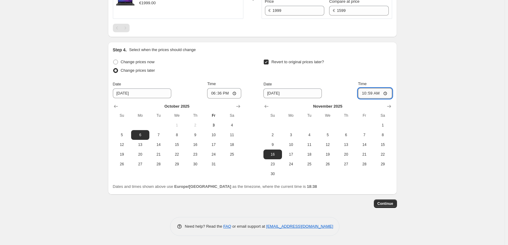
click at [381, 99] on input "10:59" at bounding box center [375, 93] width 34 height 10
click at [372, 99] on input "10:59" at bounding box center [375, 93] width 34 height 10
type input "18:00"
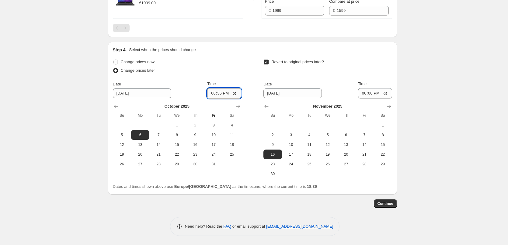
click at [224, 99] on input "18:36" at bounding box center [224, 93] width 34 height 10
type input "10:00"
click at [391, 108] on icon "Show next month, December 2025" at bounding box center [389, 106] width 4 height 3
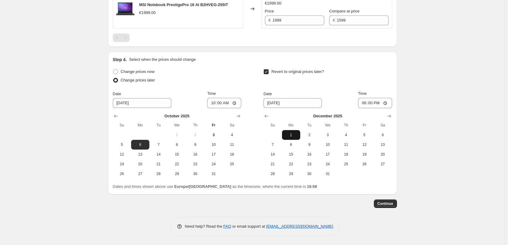
click at [295, 138] on span "1" at bounding box center [291, 135] width 13 height 5
type input "[DATE]"
click at [391, 206] on span "Continue" at bounding box center [386, 203] width 16 height 5
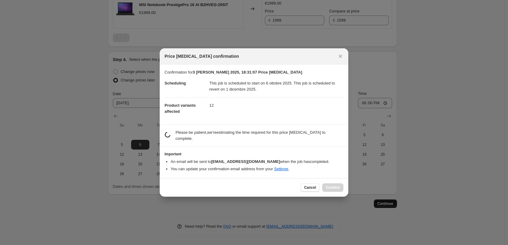
scroll to position [0, 0]
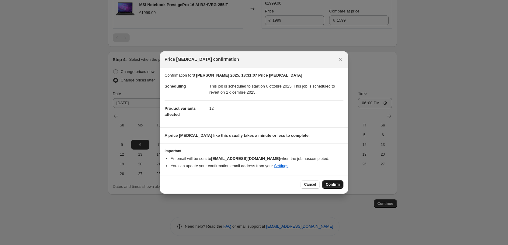
click at [330, 184] on span "Confirm" at bounding box center [333, 184] width 14 height 5
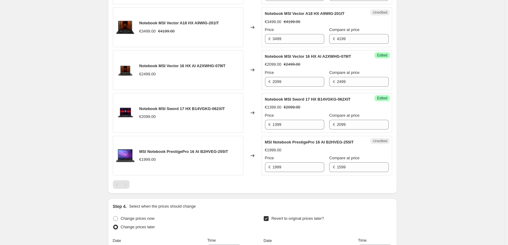
scroll to position [865, 0]
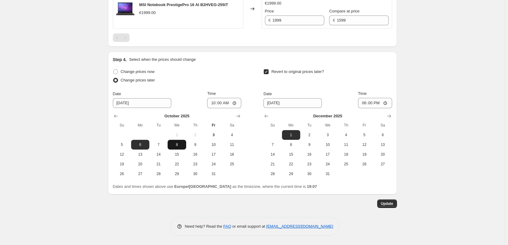
click at [173, 144] on span "8" at bounding box center [176, 144] width 13 height 5
click at [124, 145] on span "5" at bounding box center [121, 144] width 13 height 5
click at [177, 147] on span "8" at bounding box center [176, 144] width 13 height 5
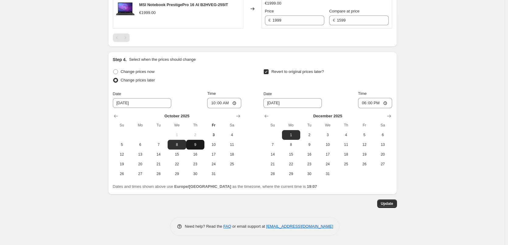
drag, startPoint x: 193, startPoint y: 148, endPoint x: 205, endPoint y: 149, distance: 11.6
click at [194, 148] on button "9" at bounding box center [195, 145] width 18 height 10
click at [207, 149] on button "10" at bounding box center [213, 145] width 18 height 10
click at [123, 145] on span "5" at bounding box center [121, 144] width 13 height 5
click at [217, 133] on span "3" at bounding box center [213, 135] width 13 height 5
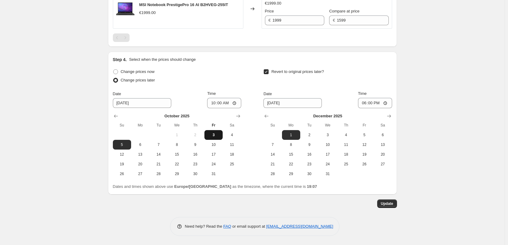
type input "10/3/2025"
click at [148, 73] on span "Change prices now" at bounding box center [138, 71] width 34 height 5
click at [114, 70] on input "Change prices now" at bounding box center [113, 69] width 0 height 0
radio input "true"
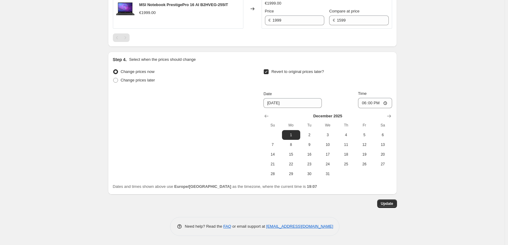
scroll to position [835, 0]
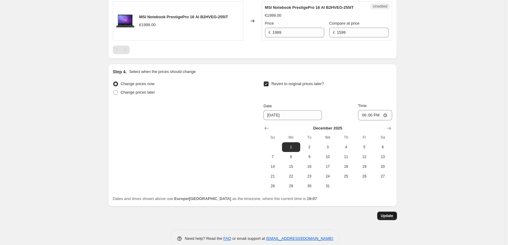
click at [392, 218] on span "Update" at bounding box center [387, 216] width 12 height 5
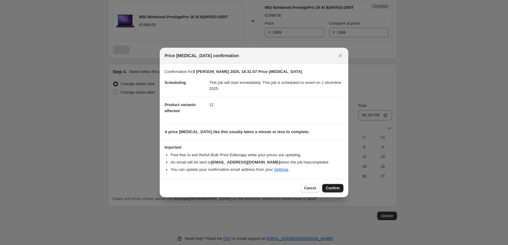
click at [330, 186] on span "Confirm" at bounding box center [333, 188] width 14 height 5
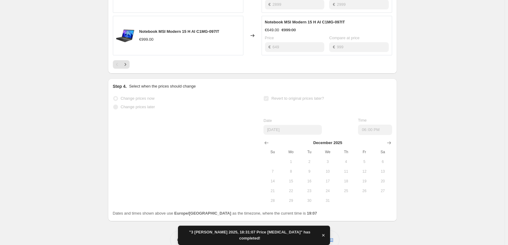
scroll to position [280, 0]
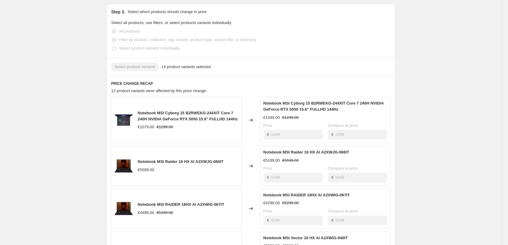
scroll to position [213, 0]
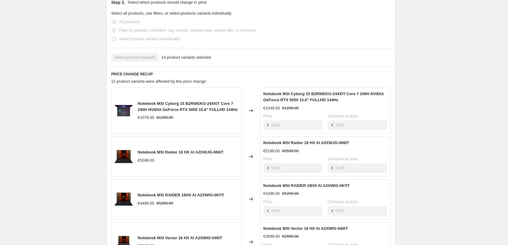
click at [255, 111] on div "Notebook MSI Cyborg 15 B2RWEKG-244XIT Core 7 240H NVIDIA GeForce RTX 5050 15.6"…" at bounding box center [250, 111] width 279 height 46
drag, startPoint x: 140, startPoint y: 90, endPoint x: 206, endPoint y: 91, distance: 66.4
click at [206, 101] on span "Notebook MSI Cyborg 15 B2RWEKG-244XIT Core 7 240H NVIDIA GeForce RTX 5050 15.6"…" at bounding box center [188, 106] width 100 height 11
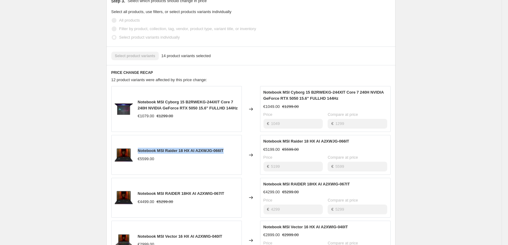
drag, startPoint x: 228, startPoint y: 137, endPoint x: 139, endPoint y: 133, distance: 88.9
click at [139, 135] on div "Notebook MSI Raider 18 HX AI A2XWJG-066IT €5599.00" at bounding box center [176, 155] width 131 height 40
copy span "Notebook MSI Raider 18 HX AI A2XWJG-066IT"
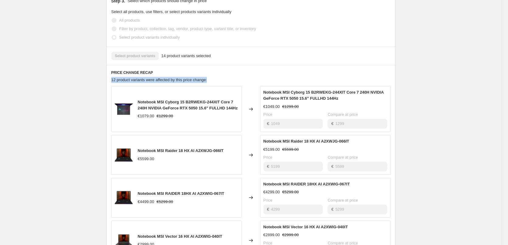
drag, startPoint x: 114, startPoint y: 67, endPoint x: 223, endPoint y: 66, distance: 109.6
click at [223, 77] on div "12 product variants were affected by this price change:" at bounding box center [250, 80] width 279 height 6
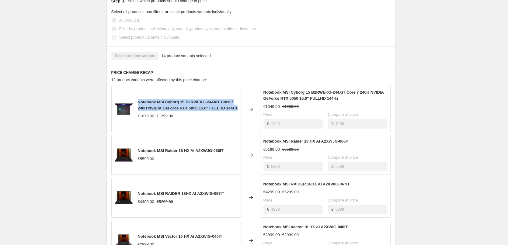
drag, startPoint x: 239, startPoint y: 94, endPoint x: 138, endPoint y: 88, distance: 101.2
click at [138, 88] on div "Notebook MSI Cyborg 15 B2RWEKG-244XIT Core 7 240H NVIDIA GeForce RTX 5050 15.6"…" at bounding box center [176, 109] width 131 height 46
copy span "Notebook MSI Cyborg 15 B2RWEKG-244XIT Core 7 240H NVIDIA GeForce RTX 5050 15.6"…"
click at [190, 149] on span "Notebook MSI Raider 18 HX AI A2XWJG-066IT" at bounding box center [181, 151] width 86 height 5
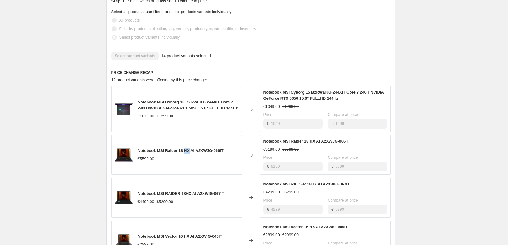
click at [190, 149] on span "Notebook MSI Raider 18 HX AI A2XWJG-066IT" at bounding box center [181, 151] width 86 height 5
click at [193, 149] on span "Notebook MSI Raider 18 HX AI A2XWJG-066IT" at bounding box center [181, 151] width 86 height 5
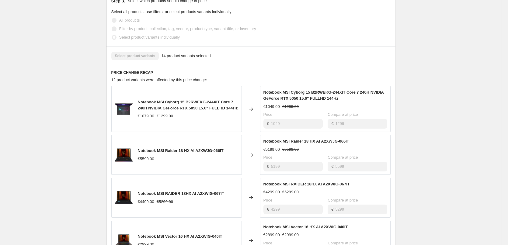
click at [184, 178] on div "Notebook MSI RAIDER 18HX AI A2XWIG-067IT €4499.00 €5299.00" at bounding box center [176, 198] width 131 height 40
copy span "Notebook MSI RAIDER 18HX AI A2XWIG-067IT"
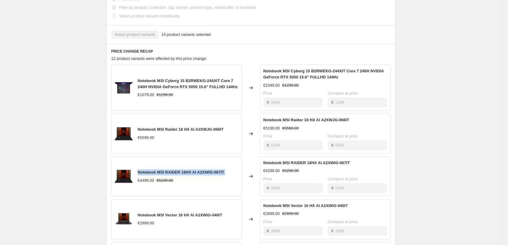
scroll to position [245, 0]
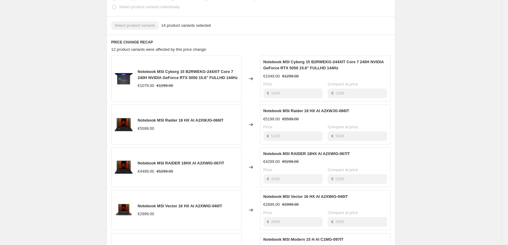
click at [208, 204] on span "Notebook MSI Vector 16 HX AI A2XWIG-040IT" at bounding box center [180, 206] width 85 height 5
copy span "Notebook MSI Vector 16 HX AI A2XWIG-040IT"
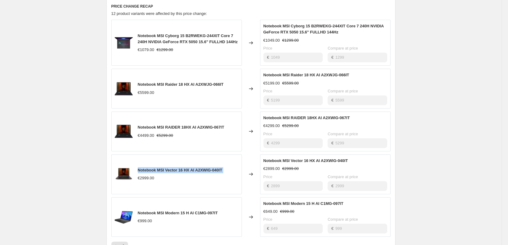
scroll to position [306, 0]
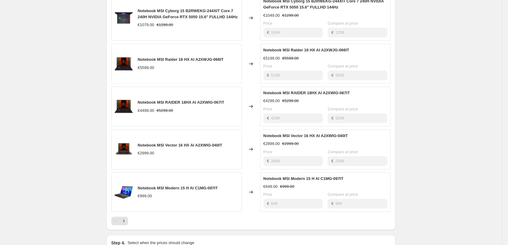
click at [192, 186] on span "Notebook MSI Modern 15 H AI C1MG-097IT" at bounding box center [178, 188] width 80 height 5
copy span "Notebook MSI Modern 15 H AI C1MG-097IT"
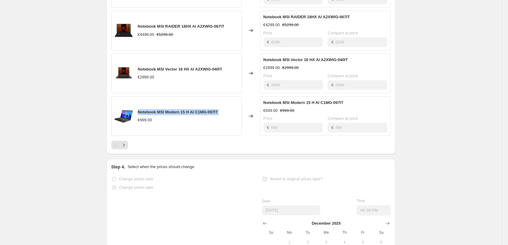
scroll to position [428, 0]
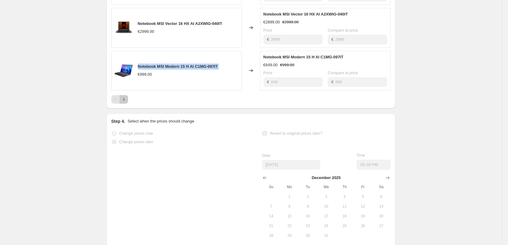
click at [124, 95] on button "Next" at bounding box center [124, 99] width 9 height 9
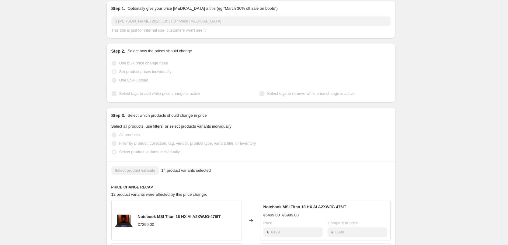
scroll to position [183, 0]
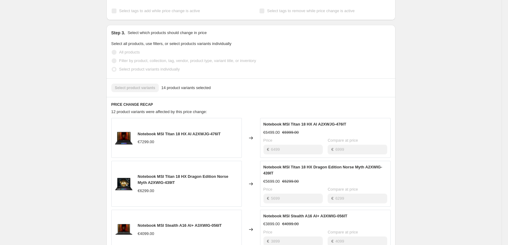
click at [194, 132] on span "Notebook MSI Titan 18 HX AI A2XWJG-476IT" at bounding box center [179, 134] width 83 height 5
copy span "Notebook MSI Titan 18 HX AI A2XWJG-476IT"
click at [193, 174] on span "Notebook MSI Titan 18 HX Dragon Edition Norse Myth A2XWIG-439IT" at bounding box center [183, 179] width 91 height 11
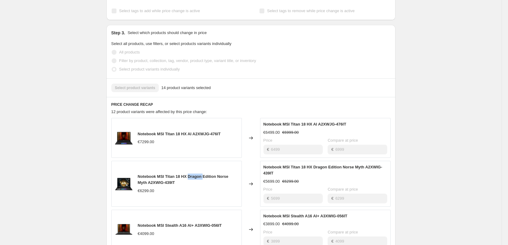
click at [193, 174] on span "Notebook MSI Titan 18 HX Dragon Edition Norse Myth A2XWIG-439IT" at bounding box center [183, 179] width 91 height 11
copy span "Notebook MSI Titan 18 HX Dragon Edition Norse Myth A2XWIG-439IT"
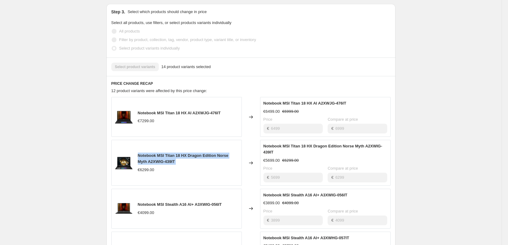
scroll to position [213, 0]
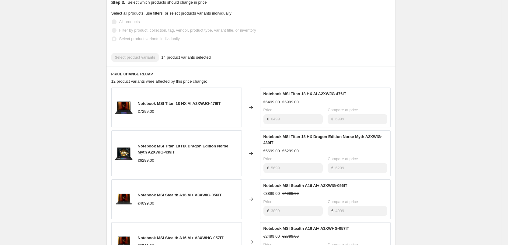
click at [199, 193] on span "Notebook MSI Stealth A16 AI+ A3XWIG-056IT" at bounding box center [180, 195] width 84 height 5
copy span "Notebook MSI Stealth A16 AI+ A3XWIG-056IT"
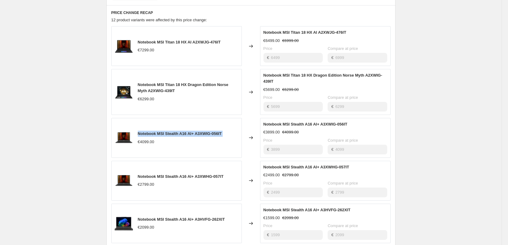
scroll to position [304, 0]
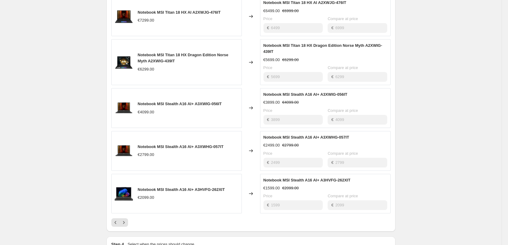
click at [195, 144] on div "Notebook MSI Stealth A16 AI+ A3XWHG-057IT €2799.00" at bounding box center [181, 151] width 86 height 14
click at [192, 145] on span "Notebook MSI Stealth A16 AI+ A3XWHG-057IT" at bounding box center [181, 147] width 86 height 5
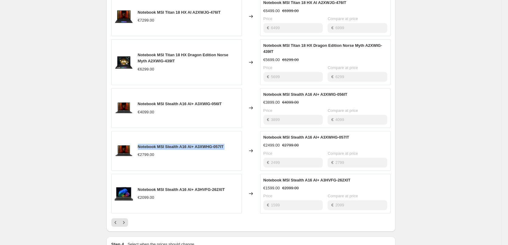
click at [192, 145] on span "Notebook MSI Stealth A16 AI+ A3XWHG-057IT" at bounding box center [181, 147] width 86 height 5
copy span "Notebook MSI Stealth A16 AI+ A3XWHG-057IT"
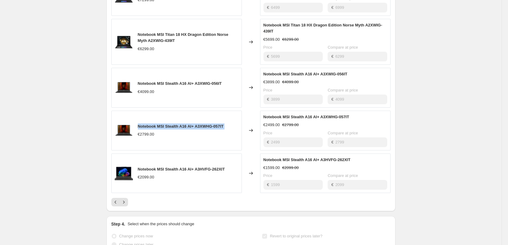
scroll to position [335, 0]
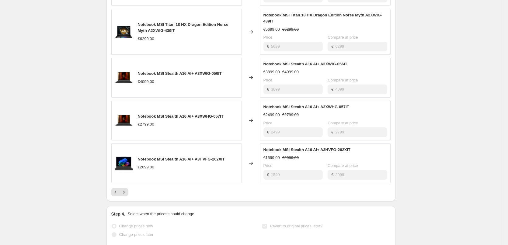
click at [186, 157] on span "Notebook MSI Stealth A16 AI+ A3HVFG-262XIT" at bounding box center [181, 159] width 87 height 5
copy span "Notebook MSI Stealth A16 AI+ A3HVFG-262XIT"
click at [128, 188] on button "Next" at bounding box center [124, 192] width 9 height 9
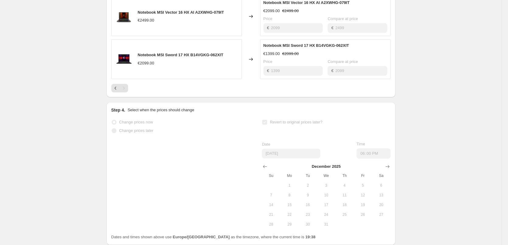
scroll to position [206, 0]
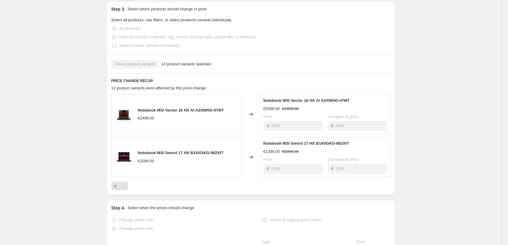
click at [180, 108] on span "Notebook MSI Vector 16 HX AI A2XWHG-079IT" at bounding box center [181, 110] width 86 height 5
click at [189, 158] on div "€2099.00" at bounding box center [181, 161] width 86 height 6
click at [187, 151] on span "Notebook MSI Sword 17 HX B14VGKG-062XIT" at bounding box center [181, 153] width 86 height 5
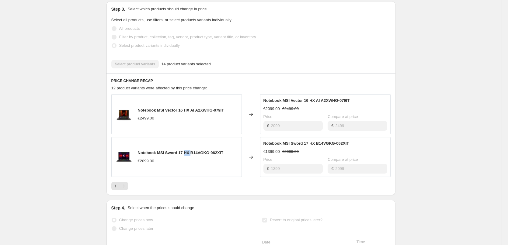
click at [187, 151] on span "Notebook MSI Sword 17 HX B14VGKG-062XIT" at bounding box center [181, 153] width 86 height 5
